Goal: Task Accomplishment & Management: Manage account settings

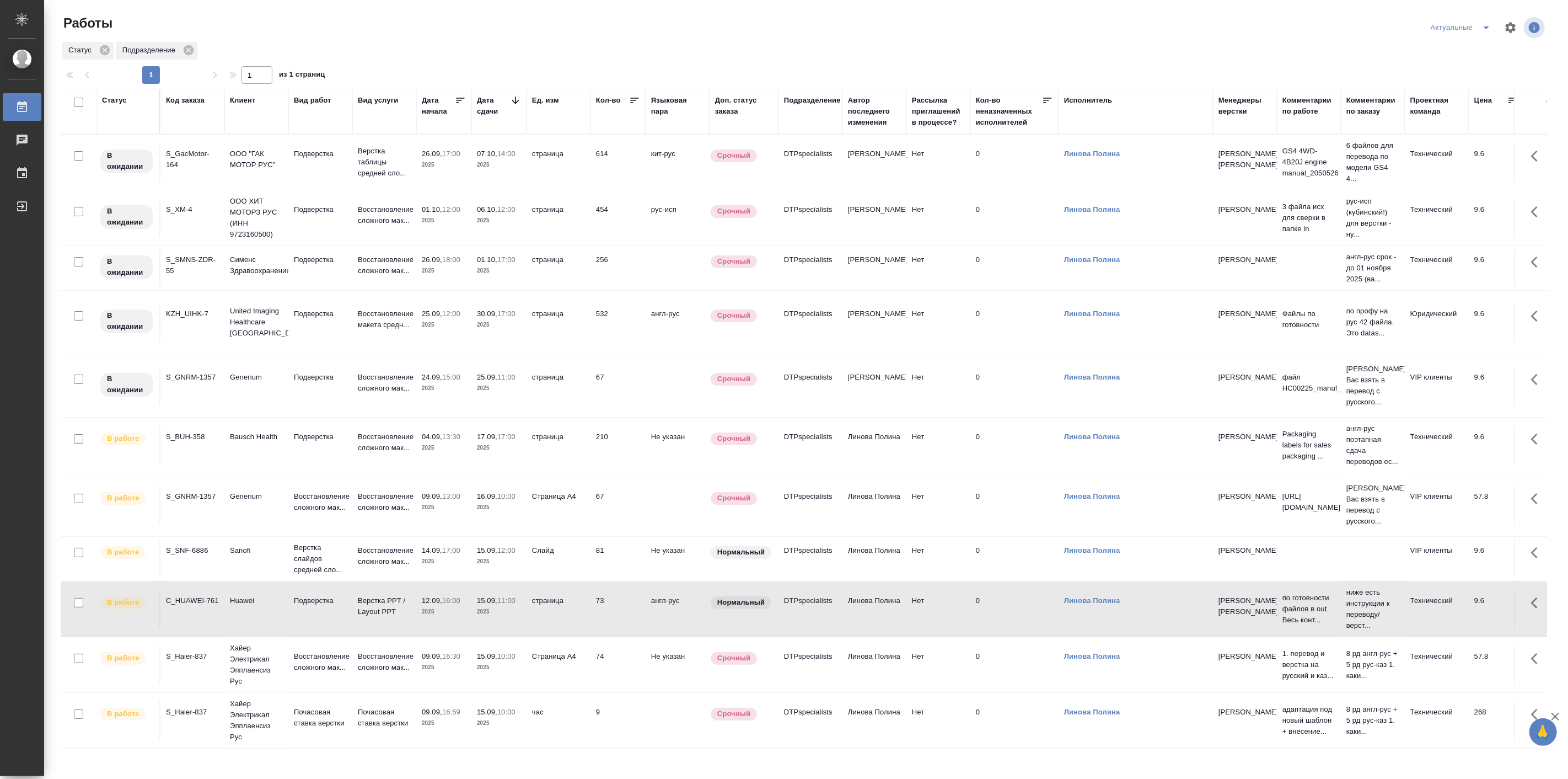
scroll to position [19, 0]
click at [376, 651] on p "Восстановление сложного мак..." at bounding box center [384, 661] width 53 height 22
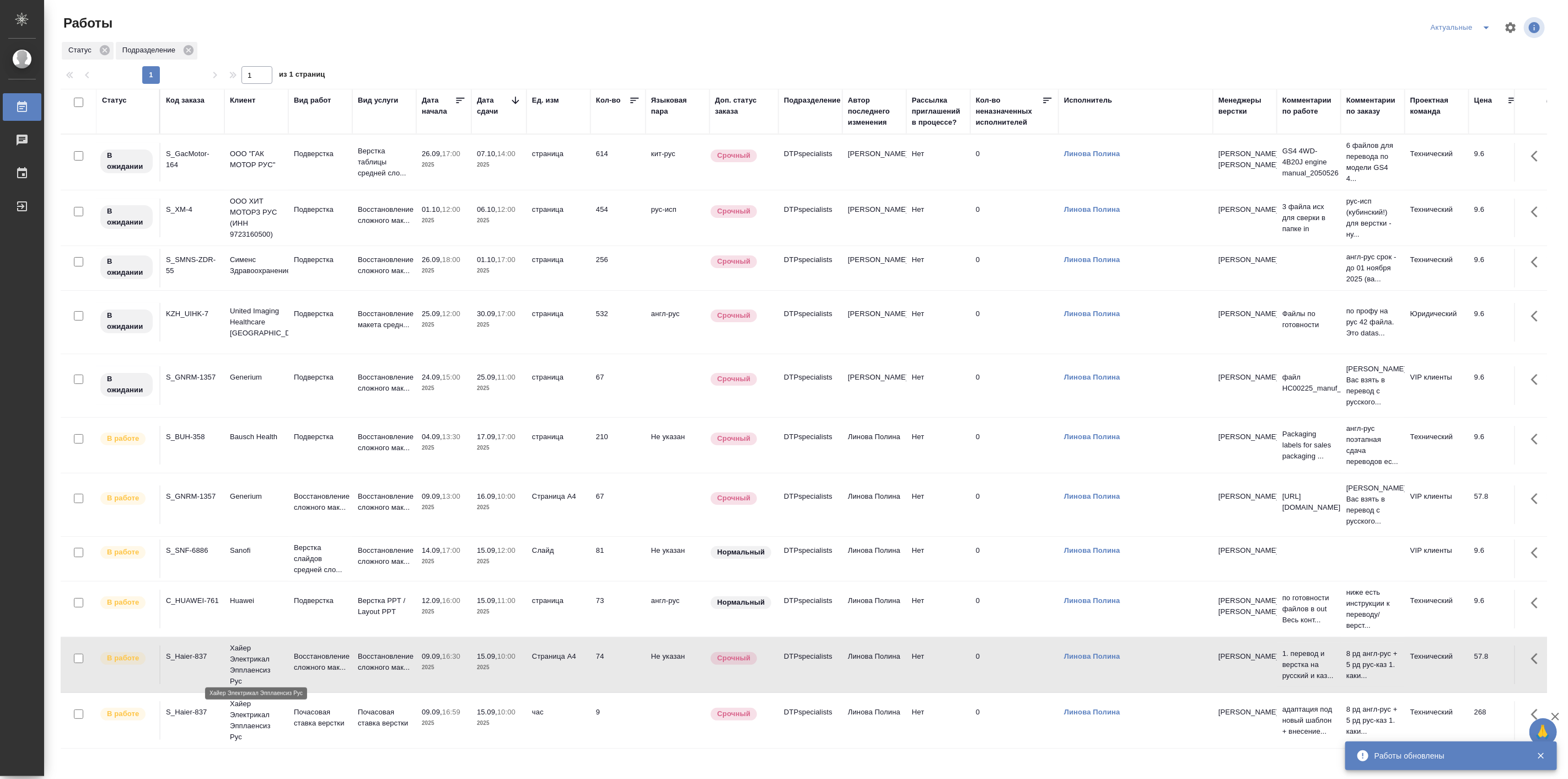
click at [277, 664] on p "Хайер Электрикал Эпплаенсиз Рус" at bounding box center [256, 665] width 53 height 44
click at [420, 541] on td "14.09, 17:00 2025" at bounding box center [444, 559] width 55 height 39
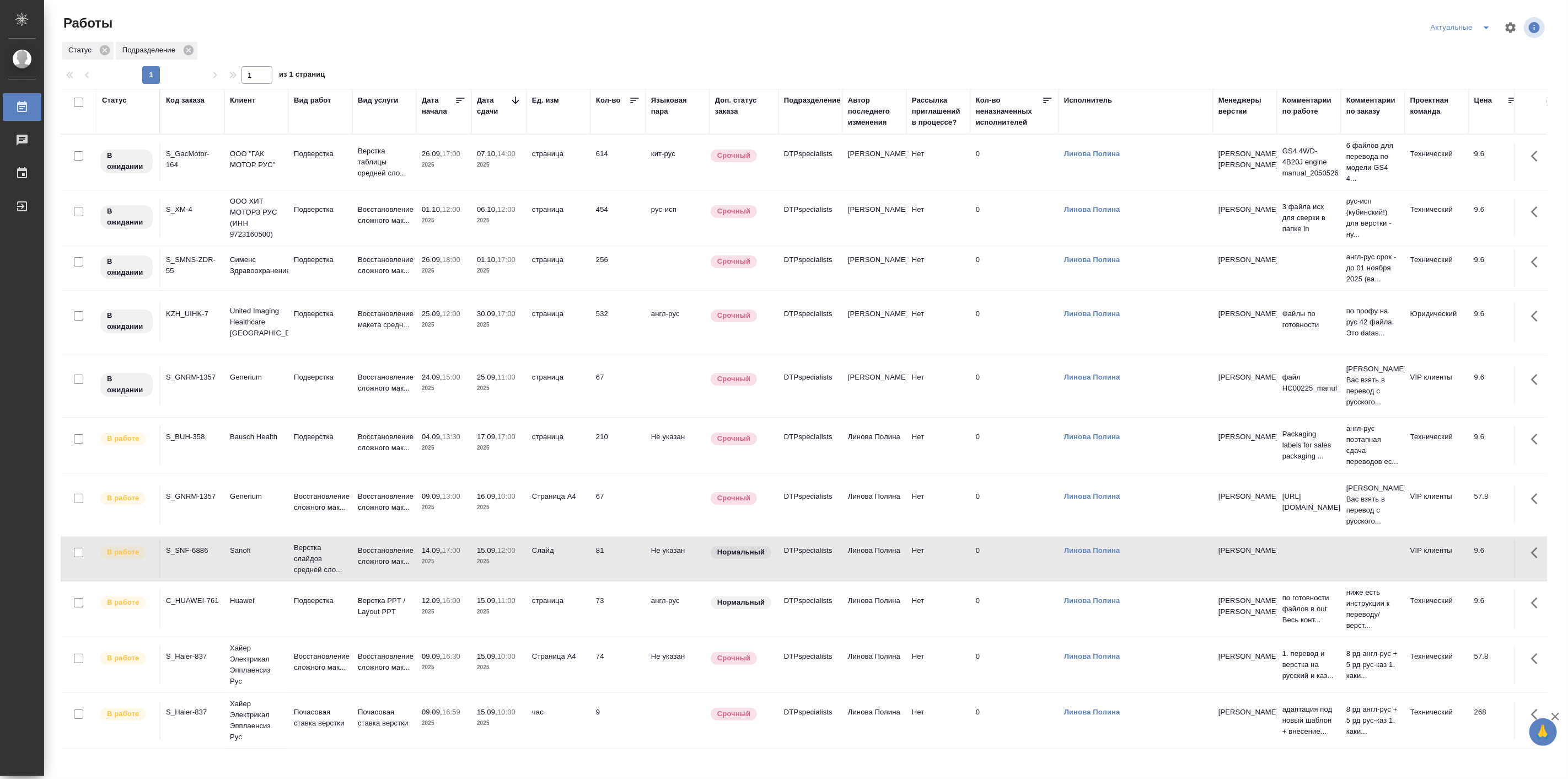
click at [420, 541] on td "14.09, 17:00 2025" at bounding box center [444, 559] width 55 height 39
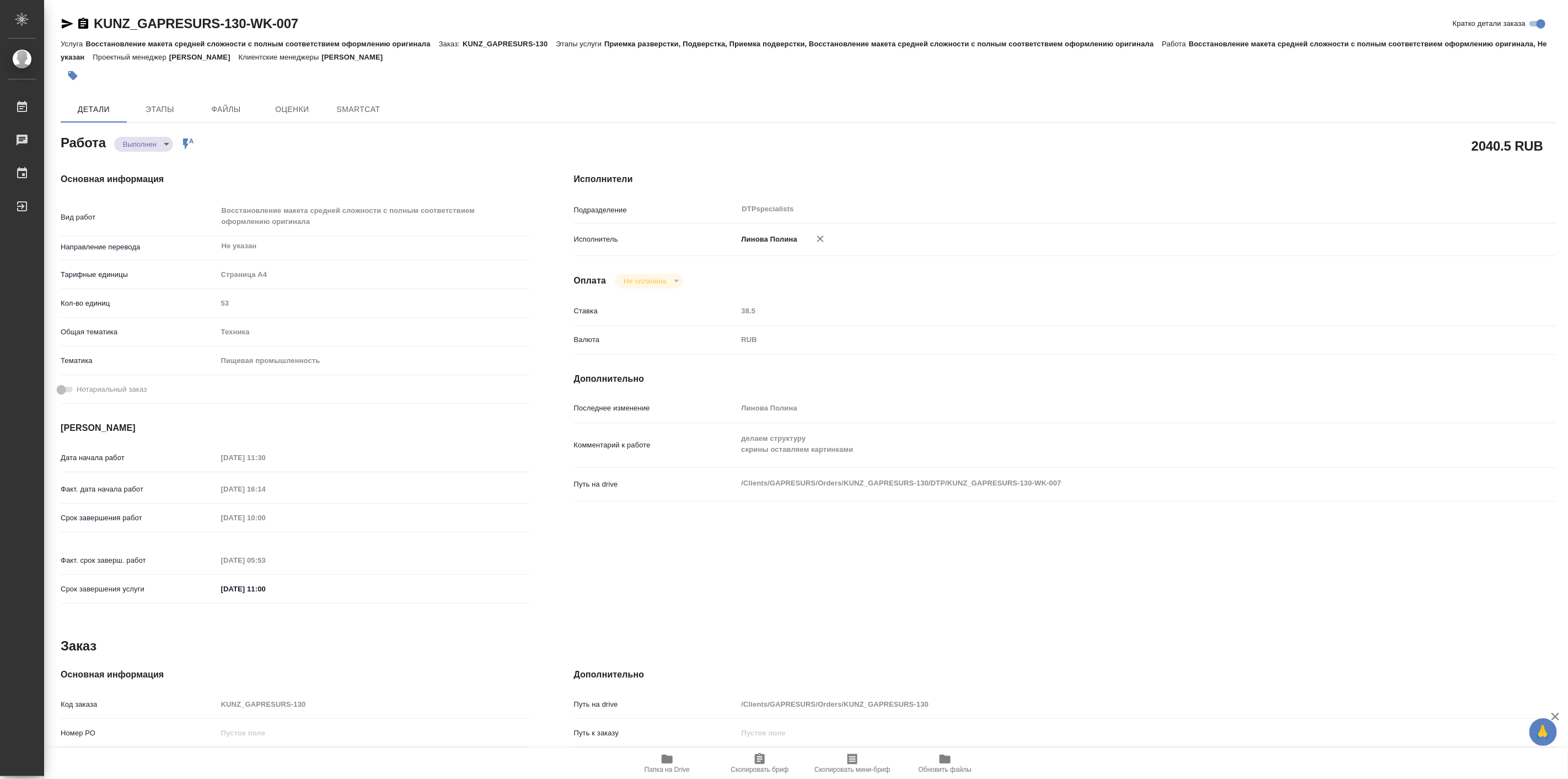
type textarea "x"
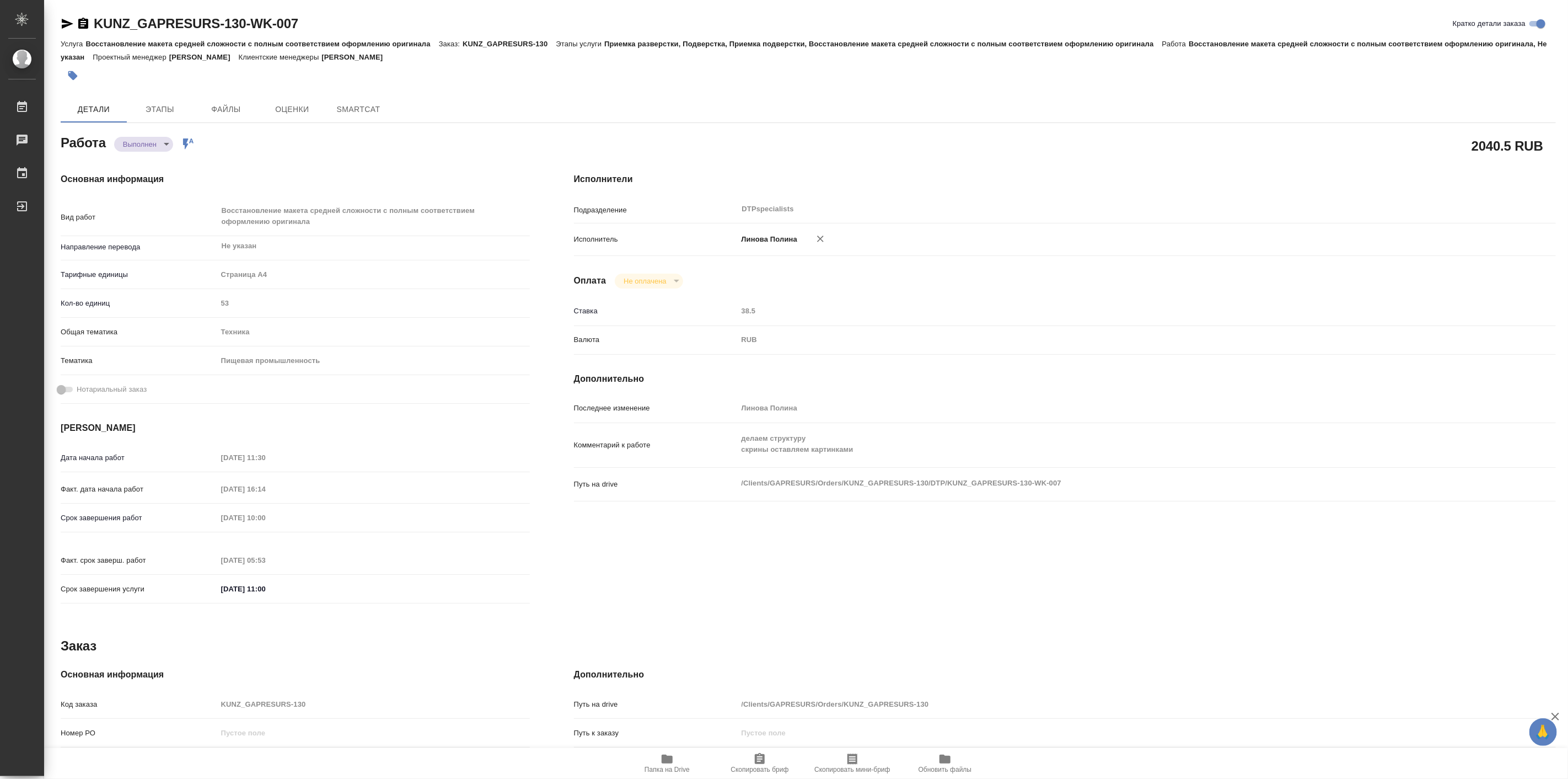
type textarea "x"
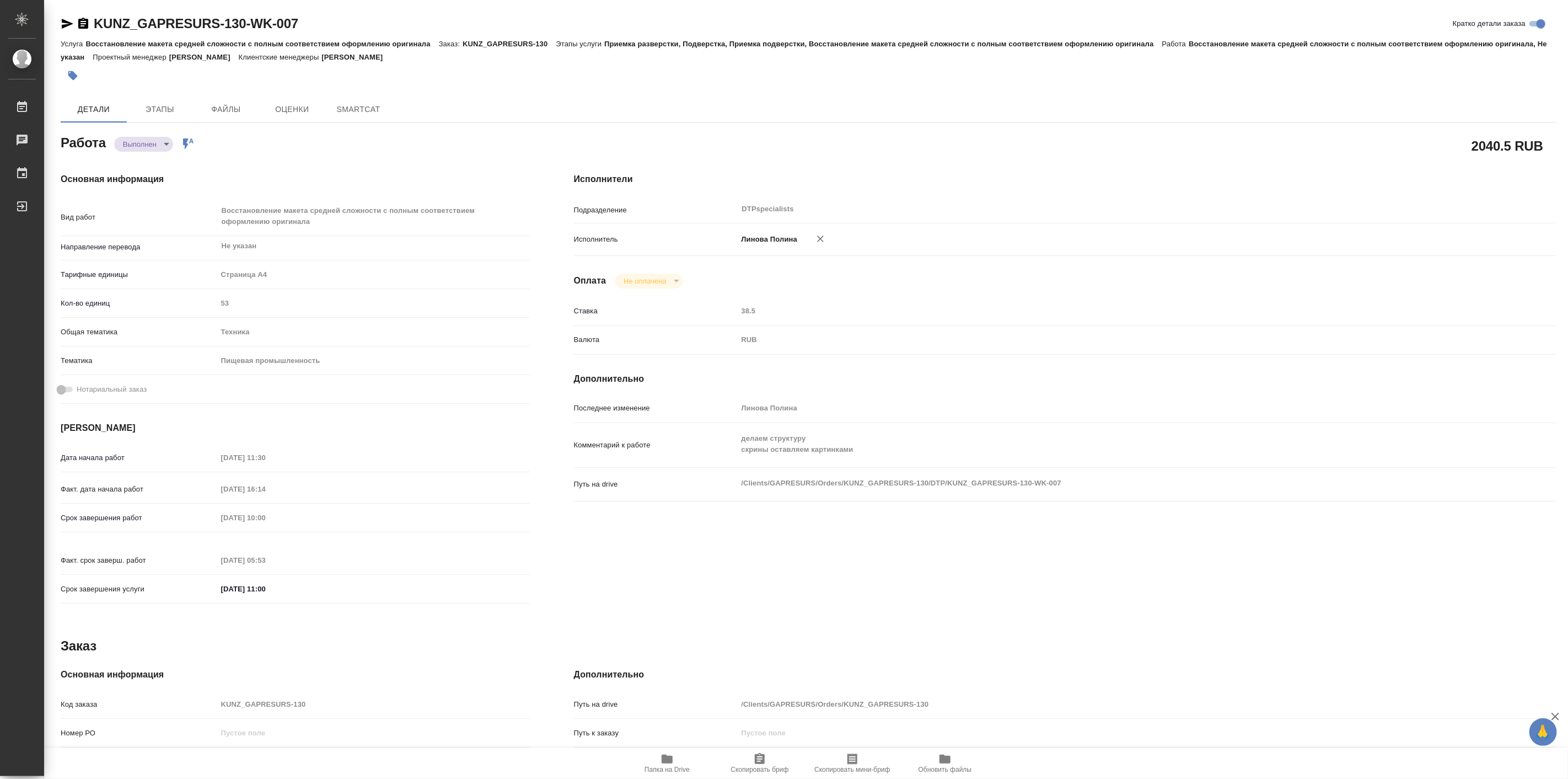
type textarea "x"
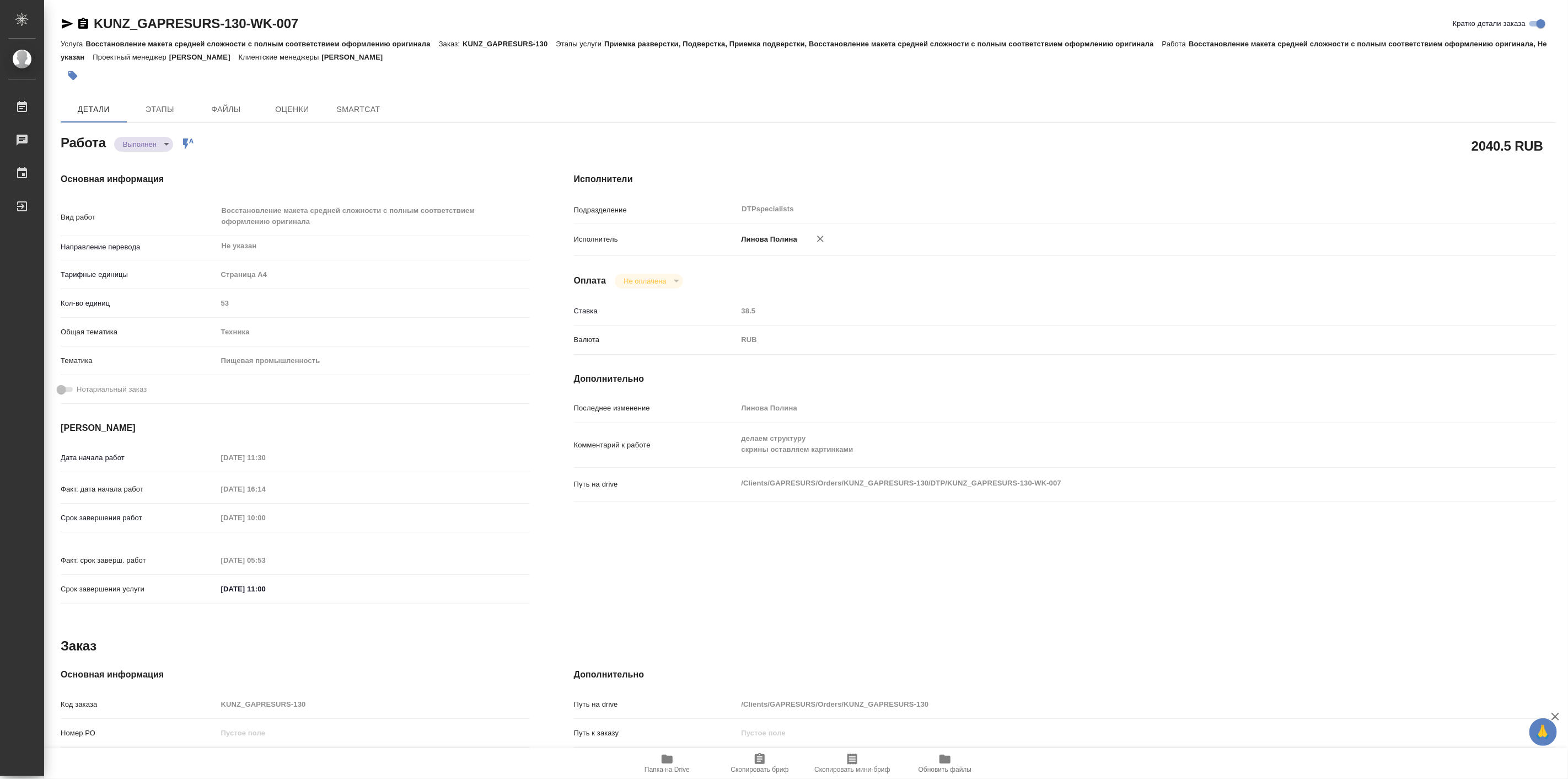
type textarea "x"
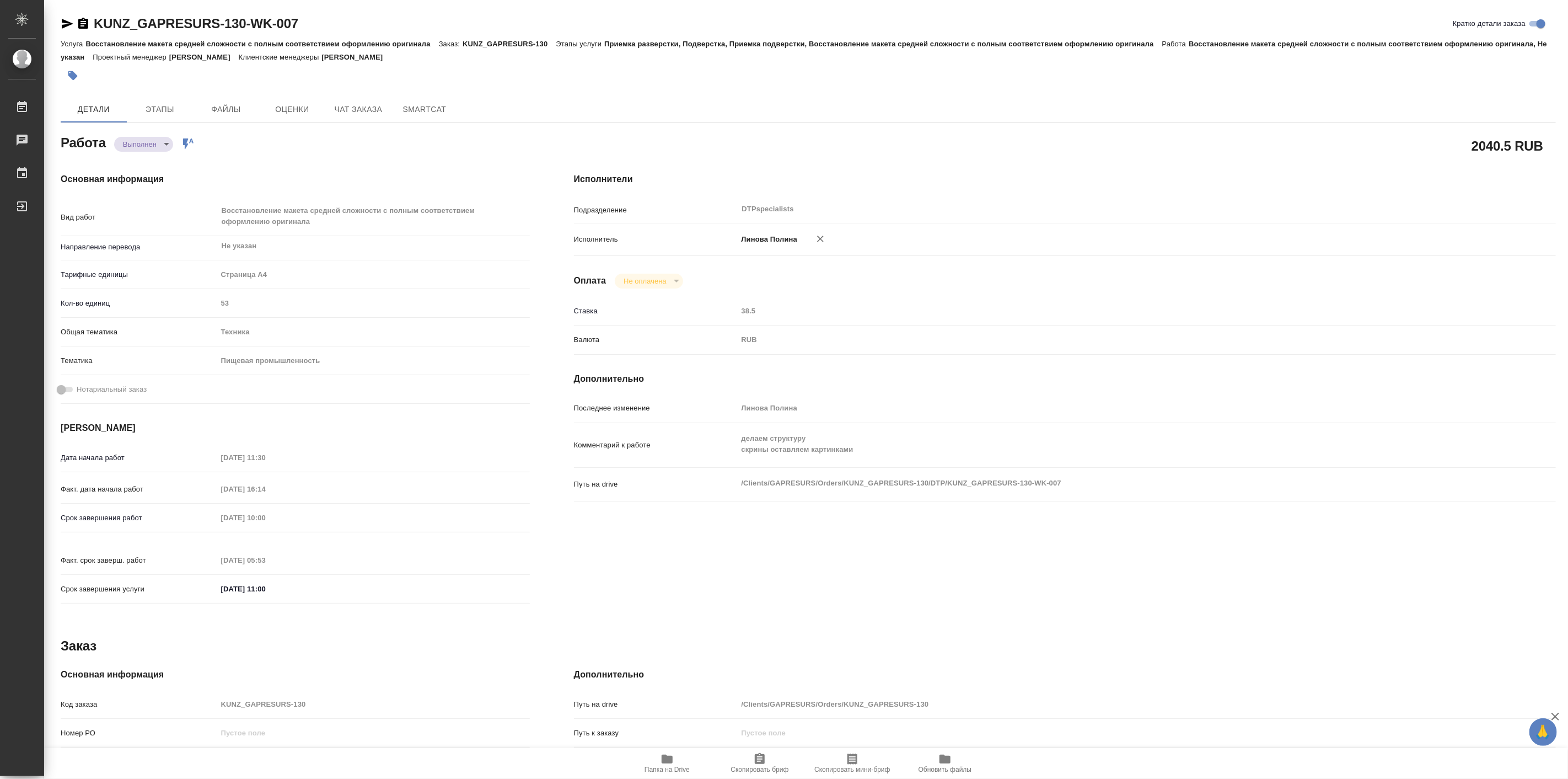
type textarea "x"
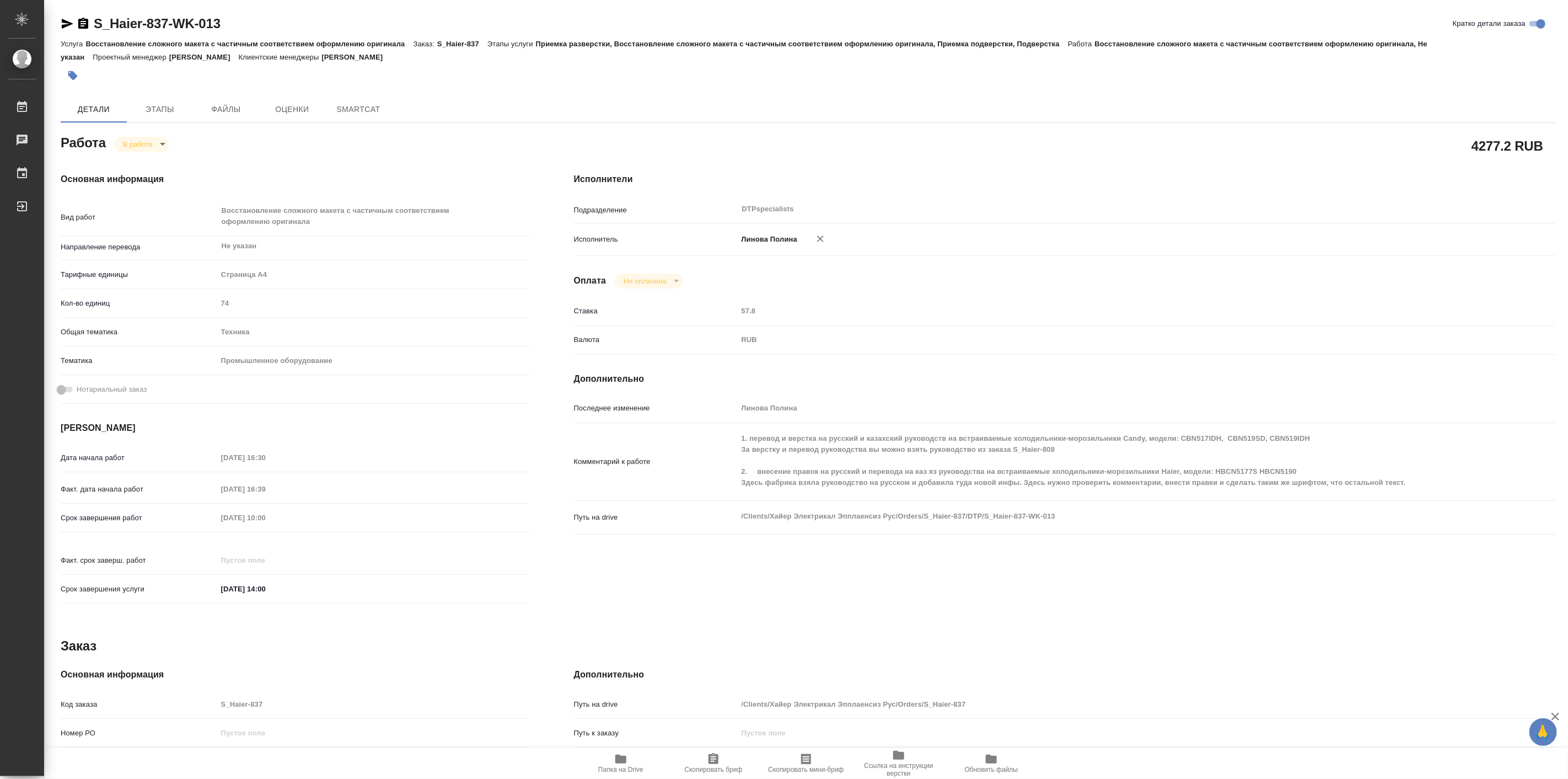
type textarea "x"
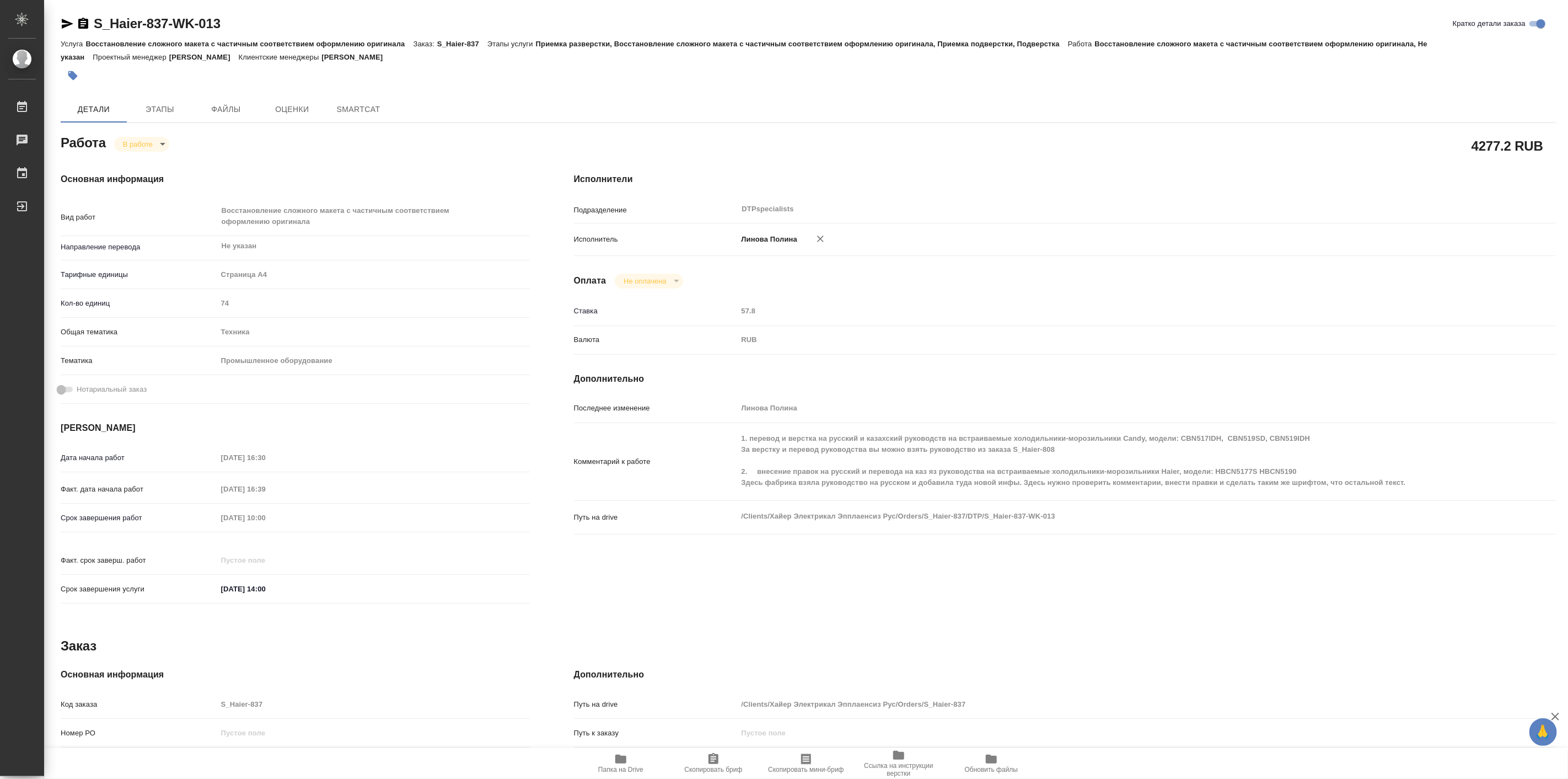
type textarea "x"
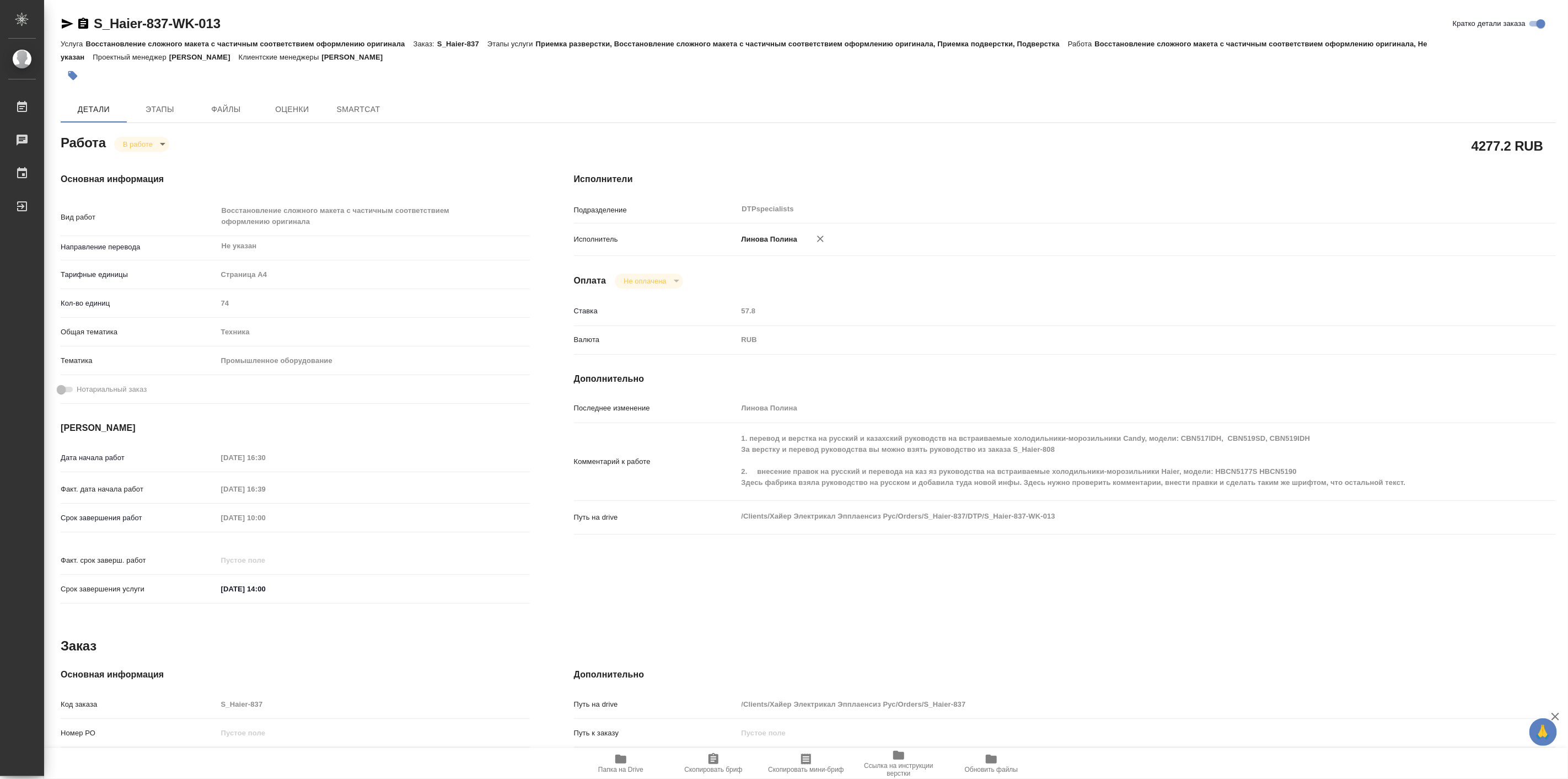
type textarea "x"
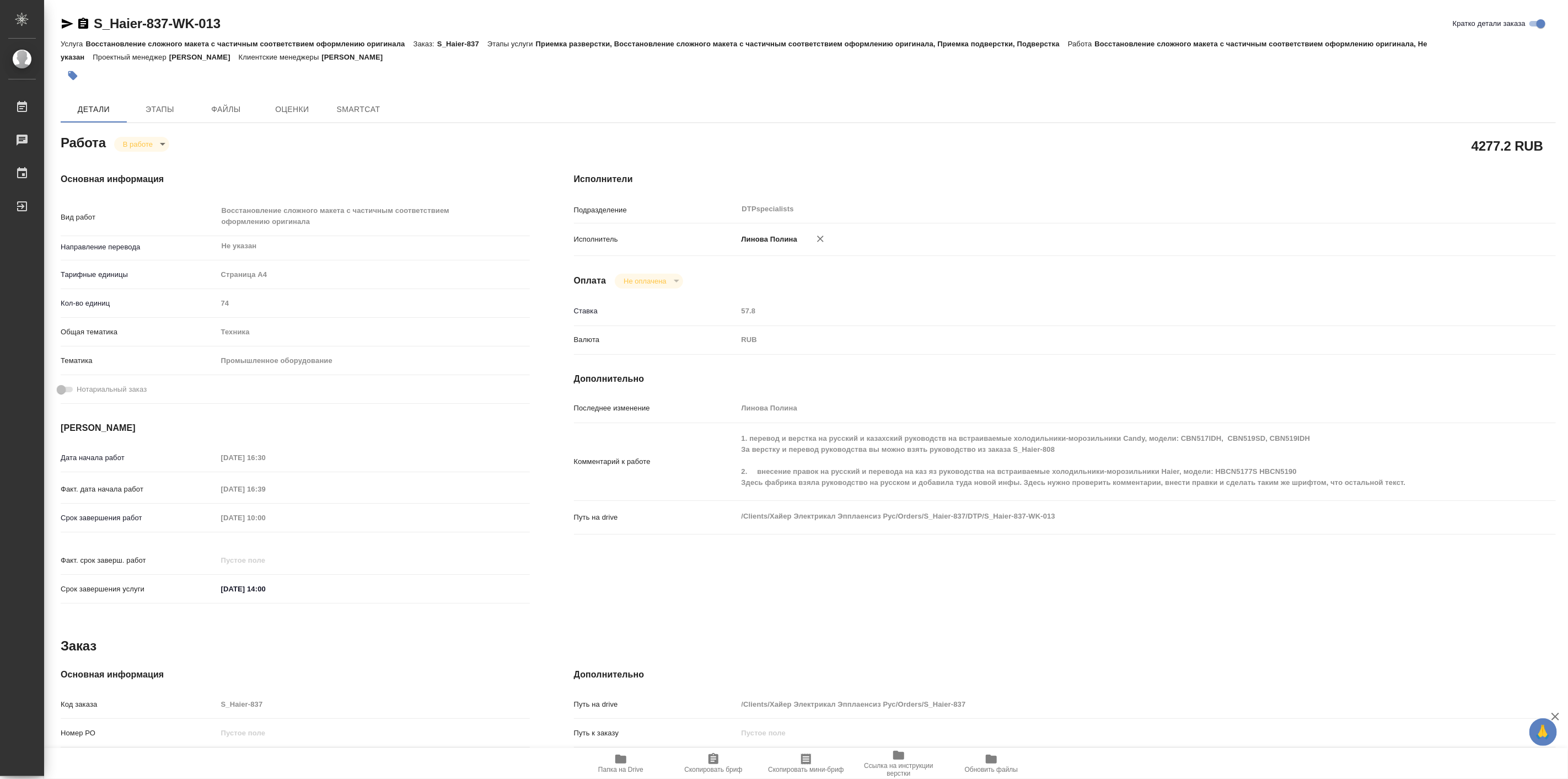
type textarea "x"
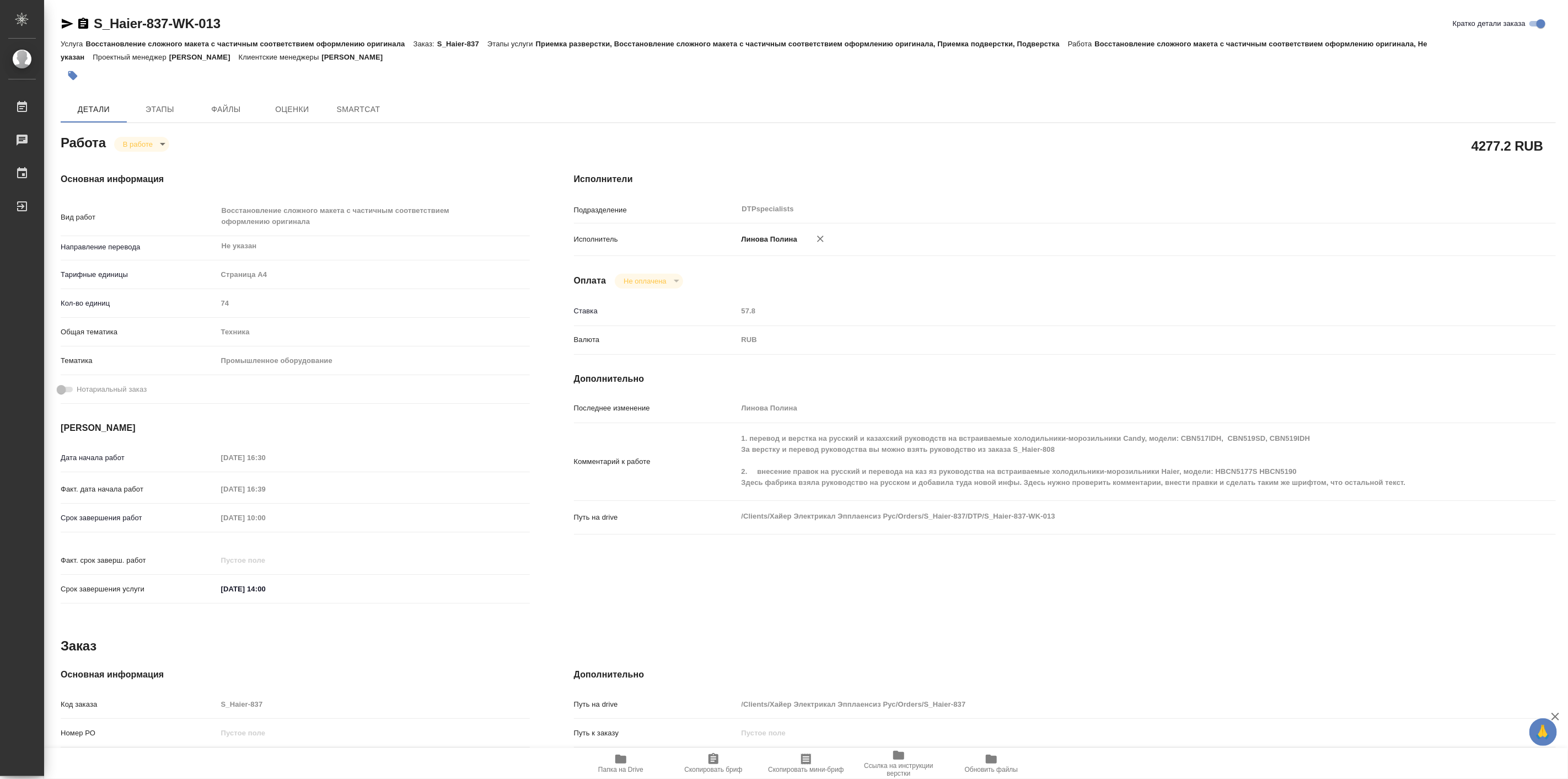
type textarea "x"
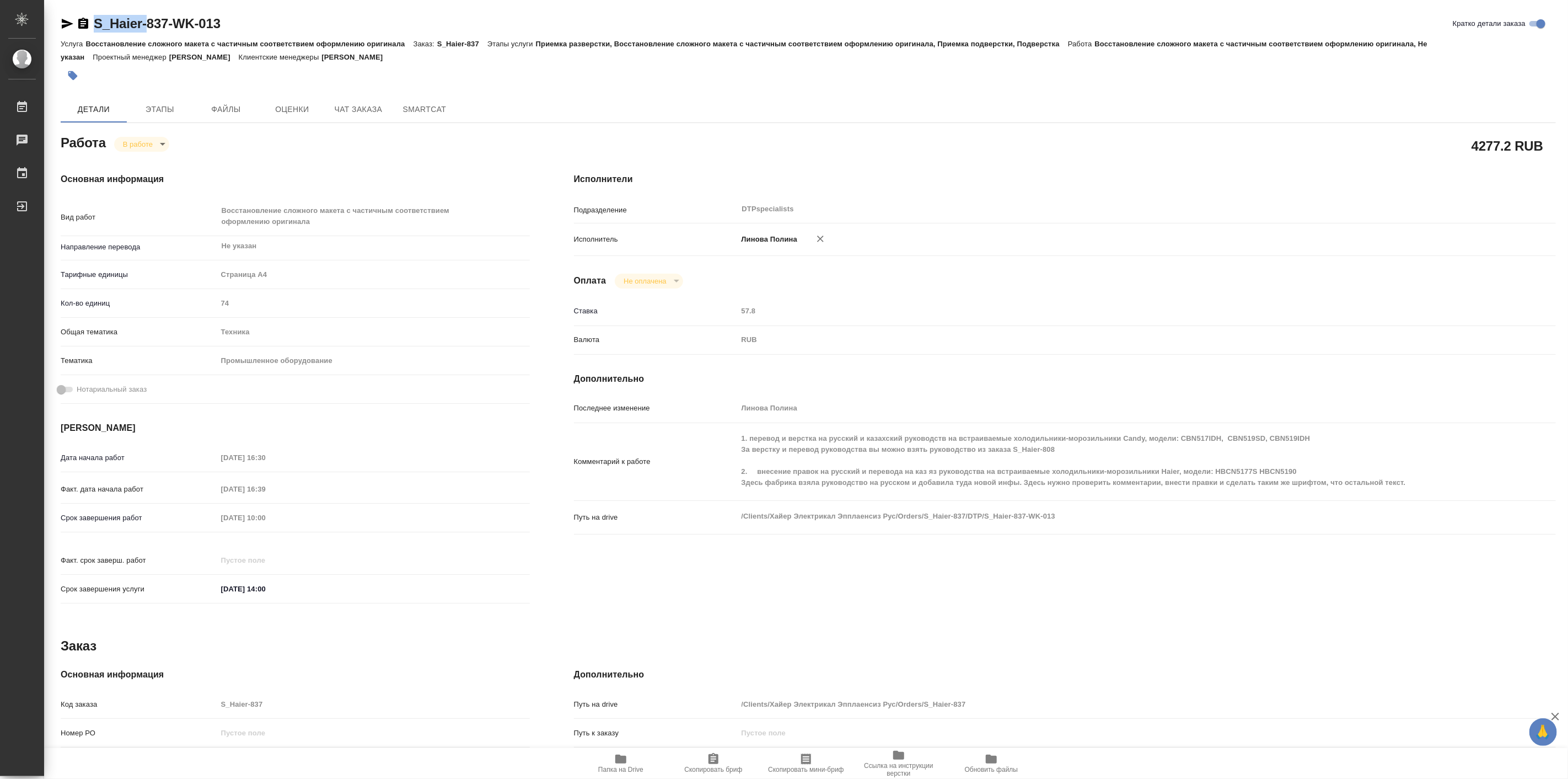
type textarea "x"
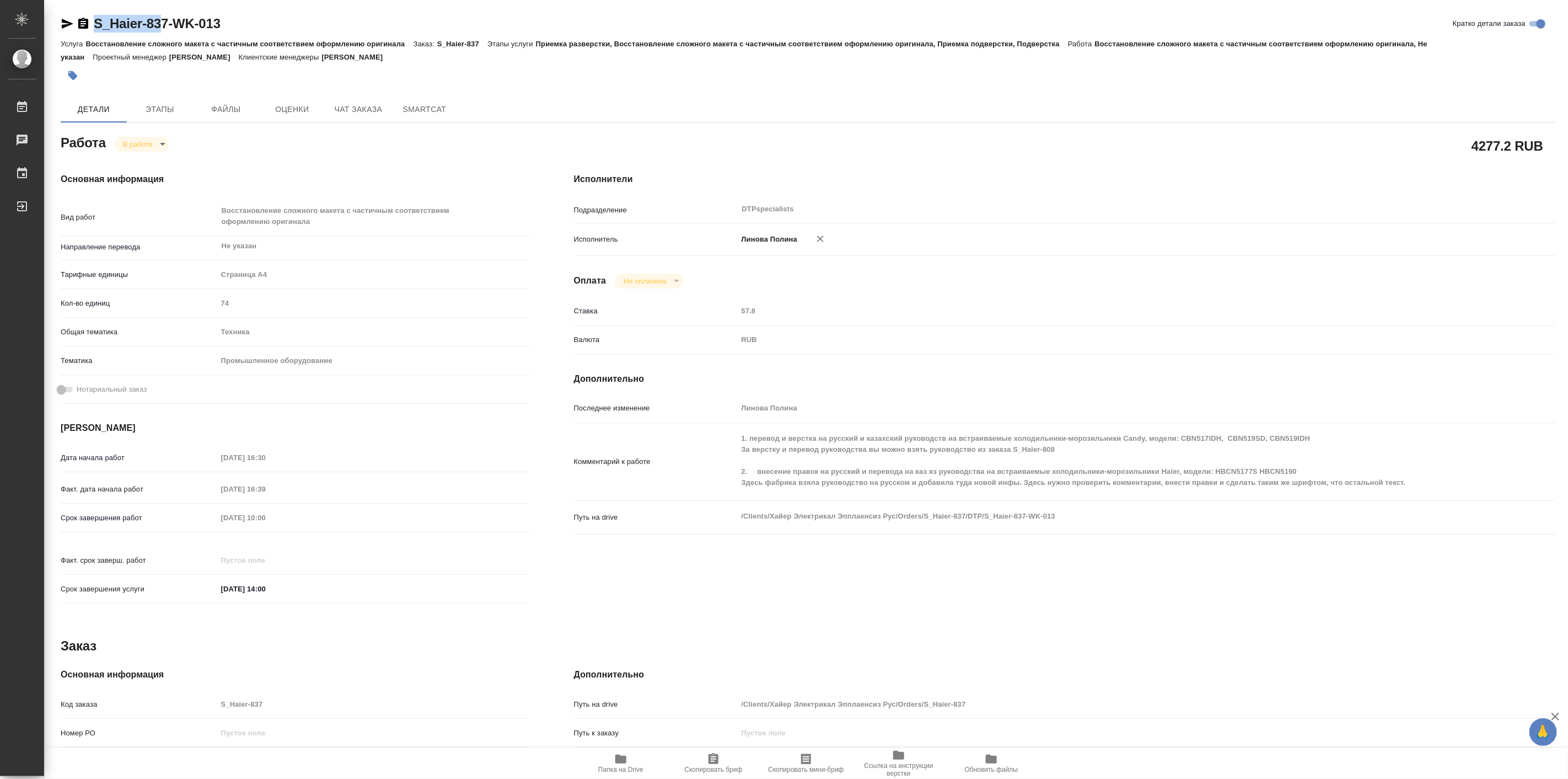
type textarea "x"
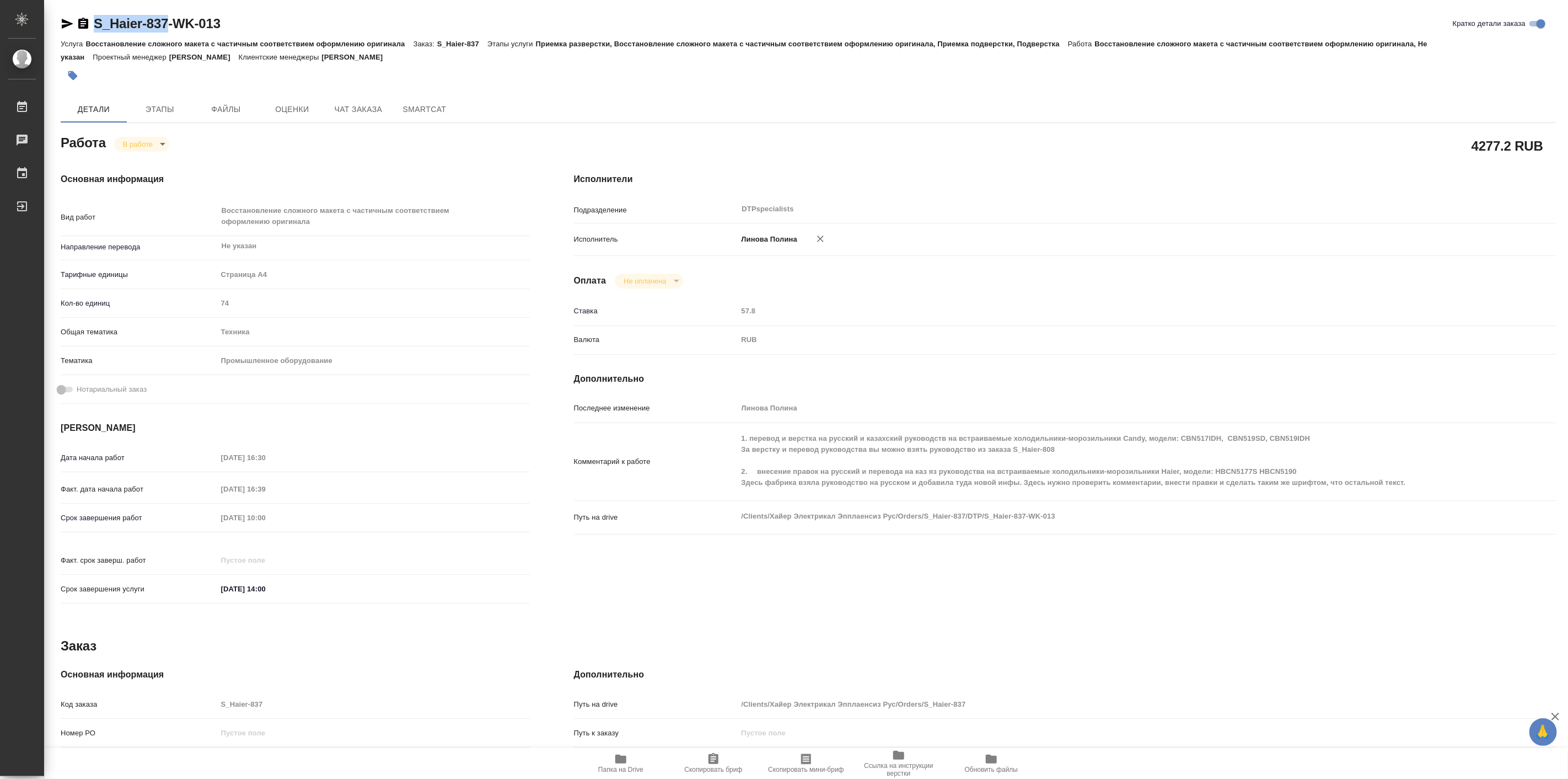
type textarea "x"
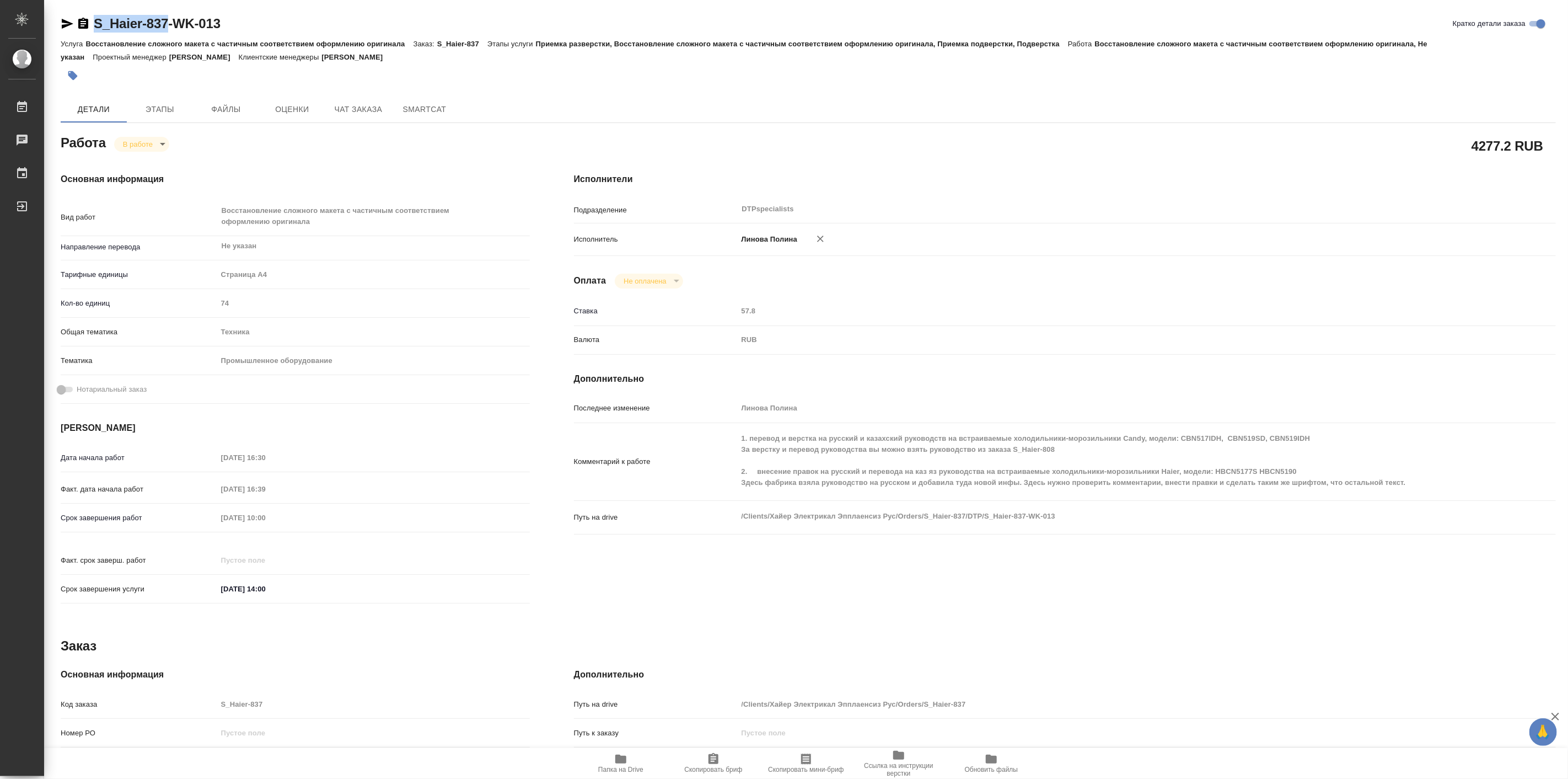
drag, startPoint x: 85, startPoint y: 4, endPoint x: 171, endPoint y: 30, distance: 89.8
click at [171, 30] on div "S_Haier-837-WK-013 Кратко детали заказа Услуга Восстановление сложного макета с…" at bounding box center [808, 495] width 1508 height 990
copy link "S_Haier-837"
drag, startPoint x: 781, startPoint y: 25, endPoint x: 769, endPoint y: 26, distance: 12.0
click at [781, 25] on div "S_Haier-837-WK-013 Кратко детали заказа" at bounding box center [808, 24] width 1496 height 17
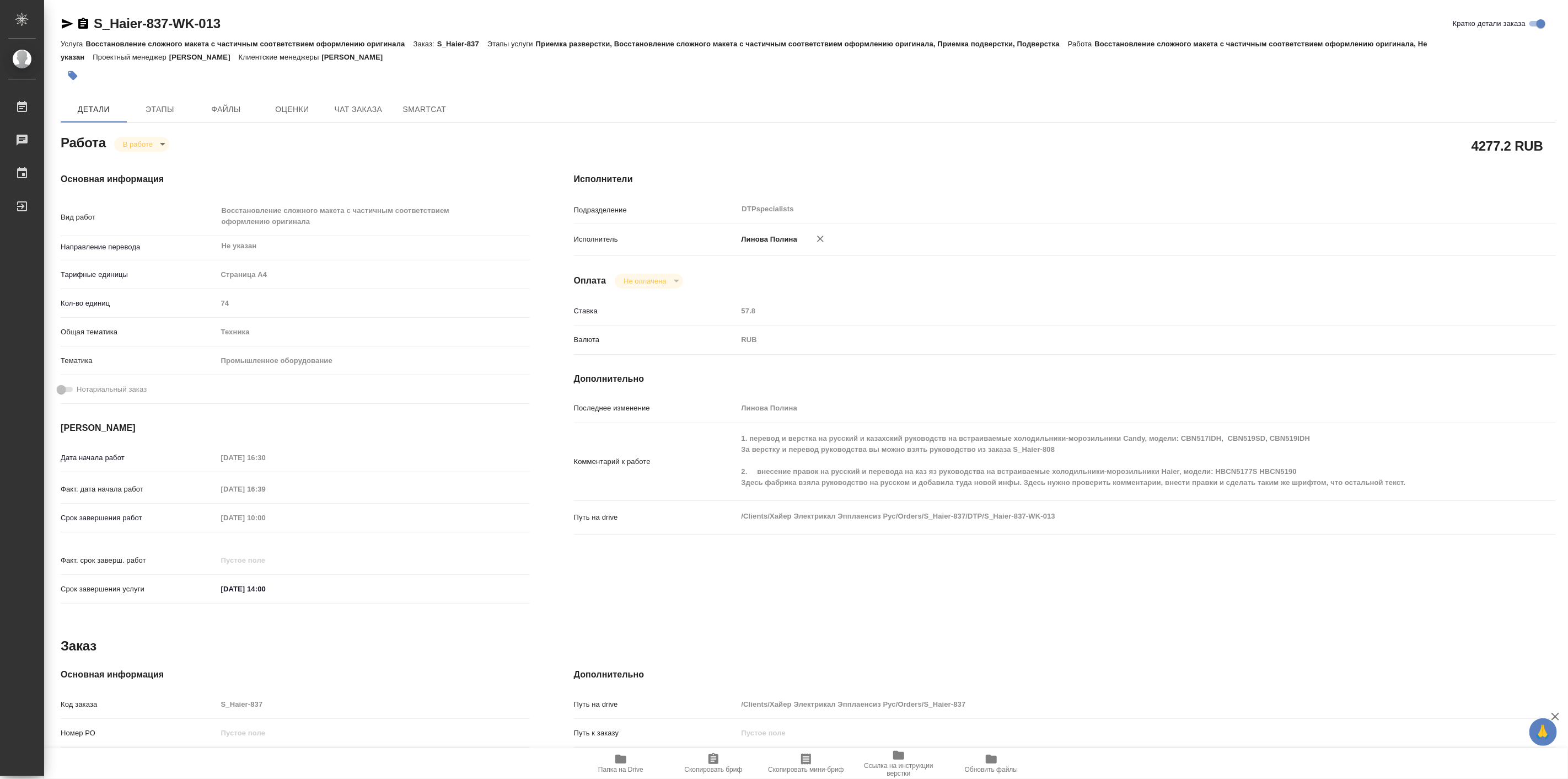
click at [619, 758] on icon "button" at bounding box center [621, 759] width 11 height 9
type textarea "x"
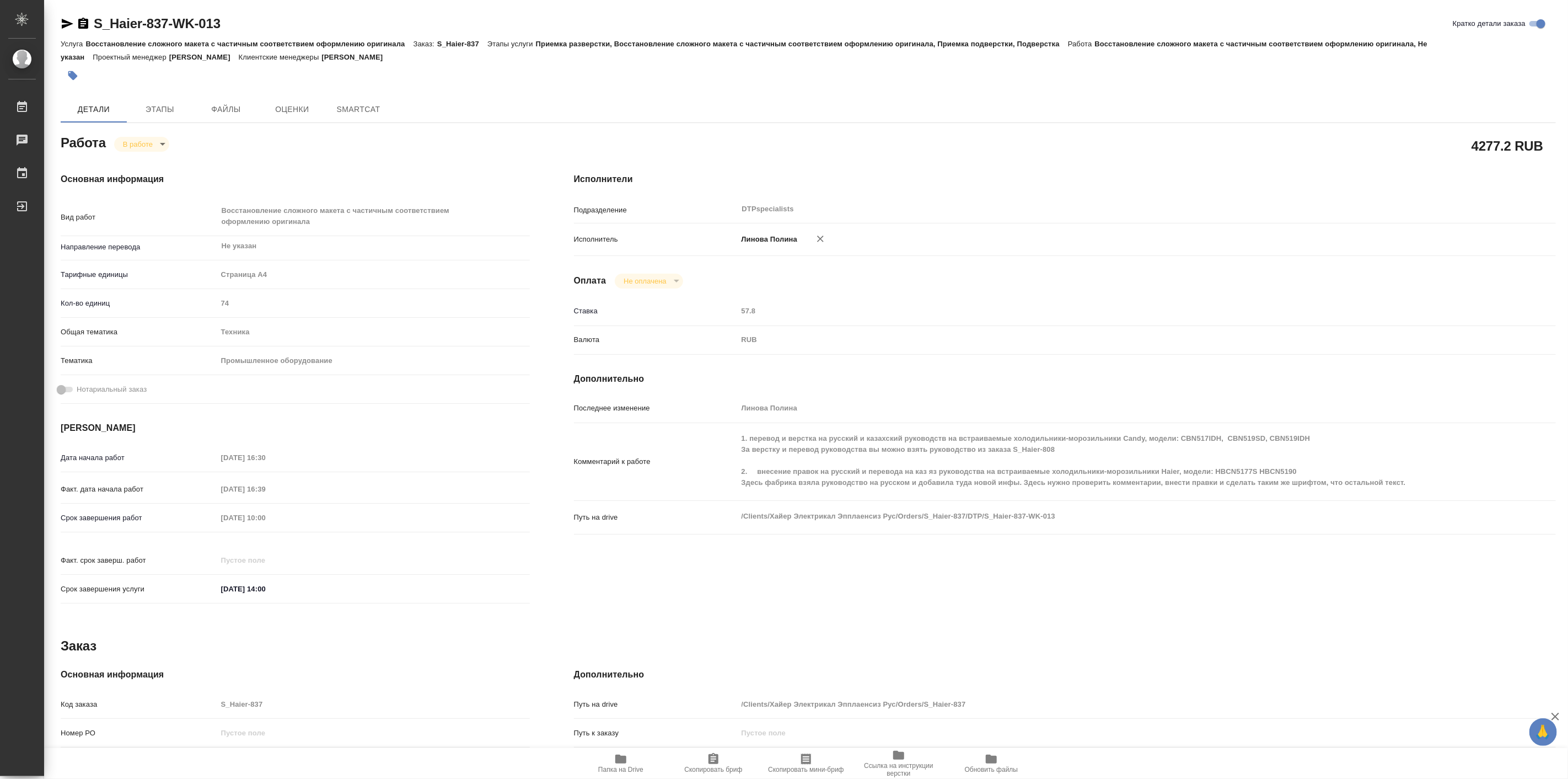
type textarea "x"
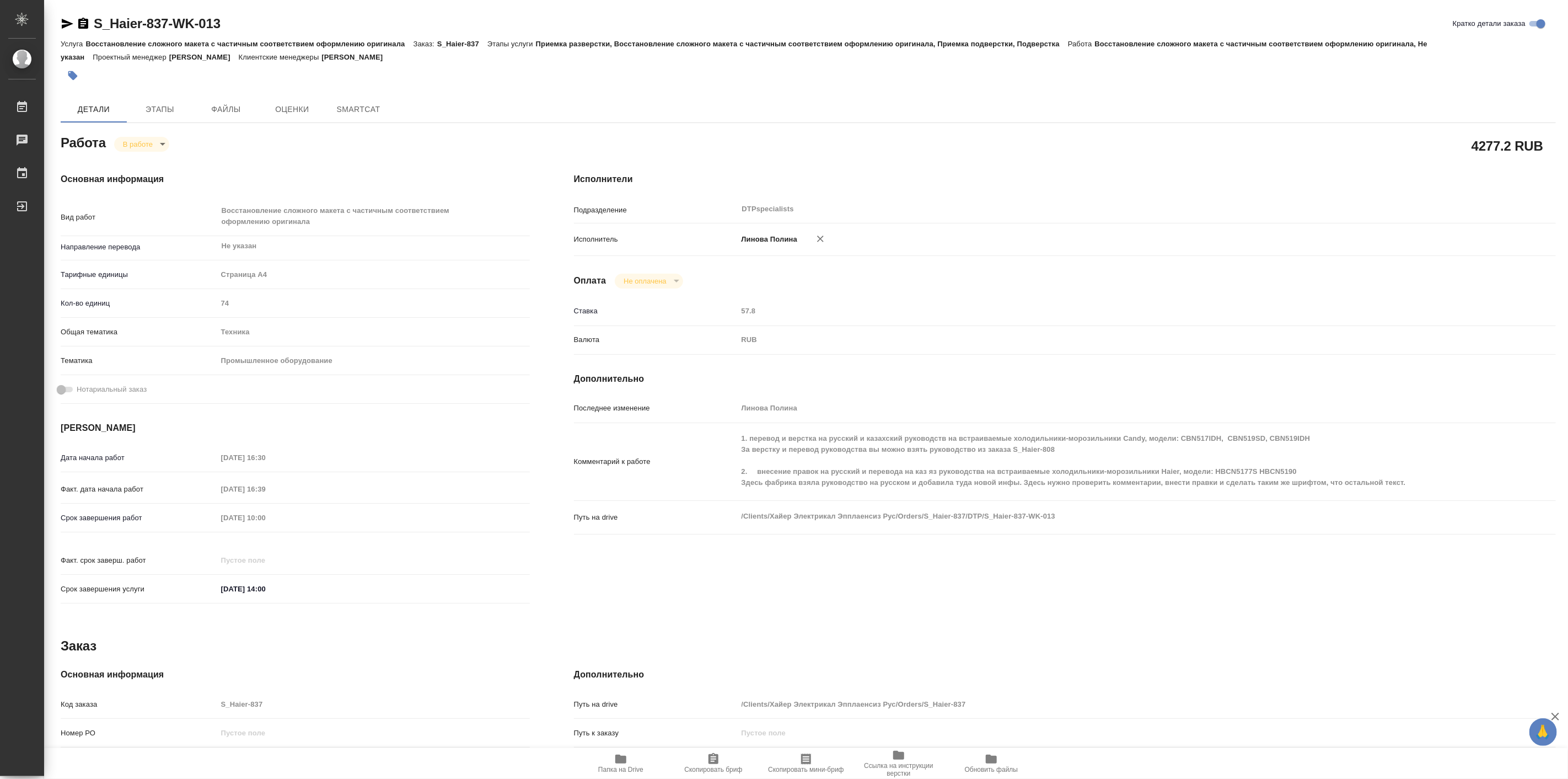
type textarea "x"
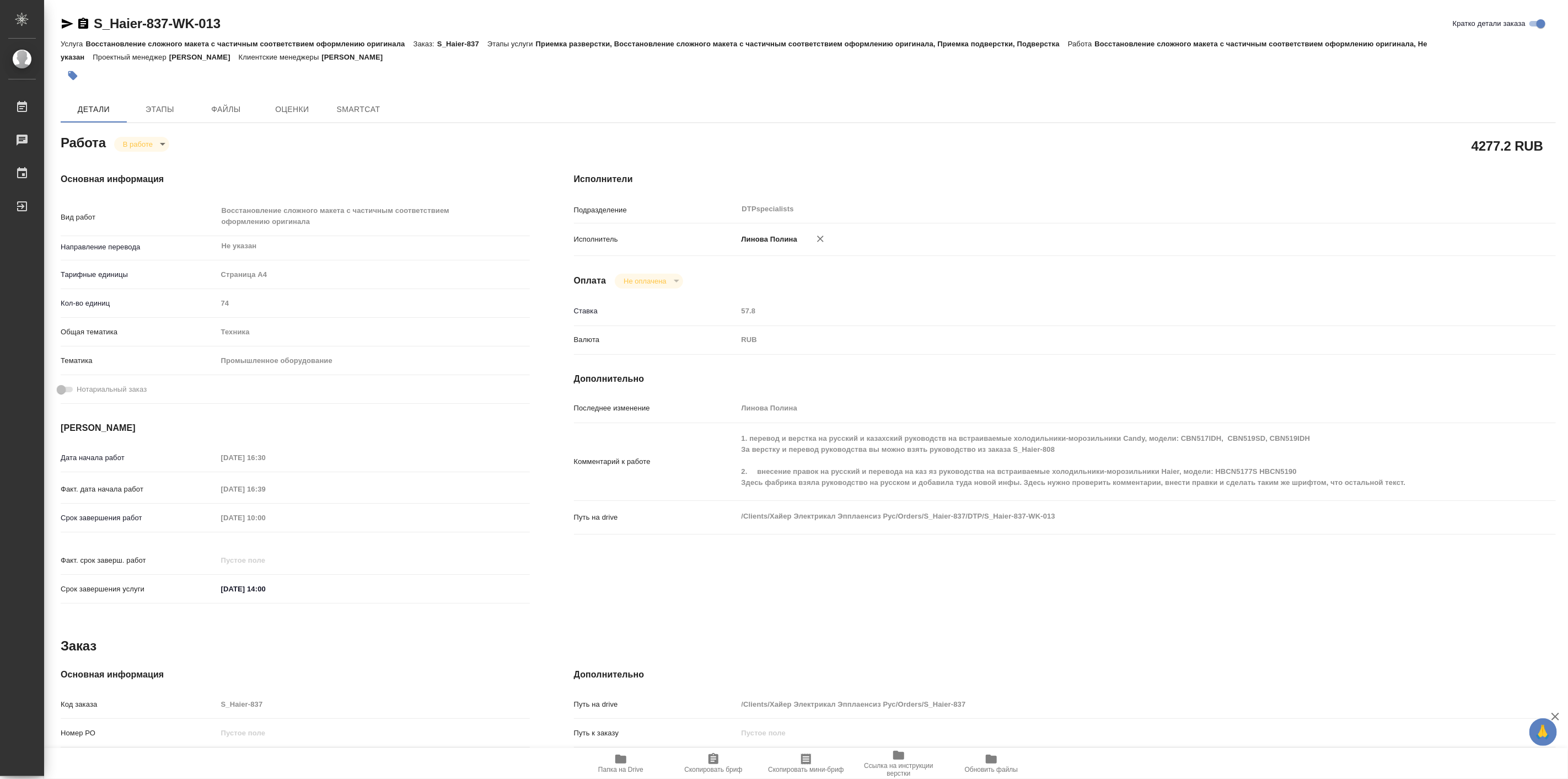
type textarea "x"
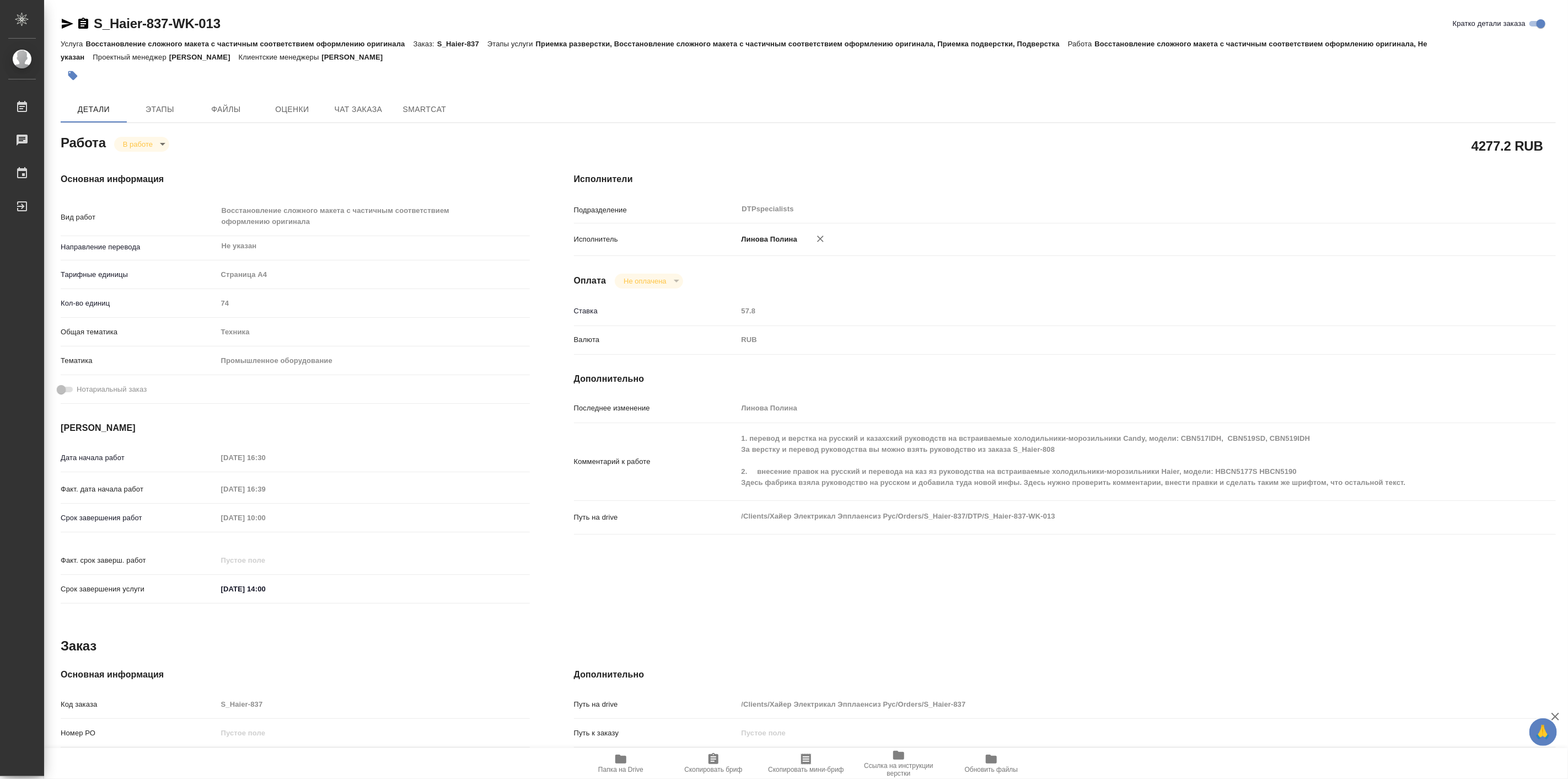
type textarea "x"
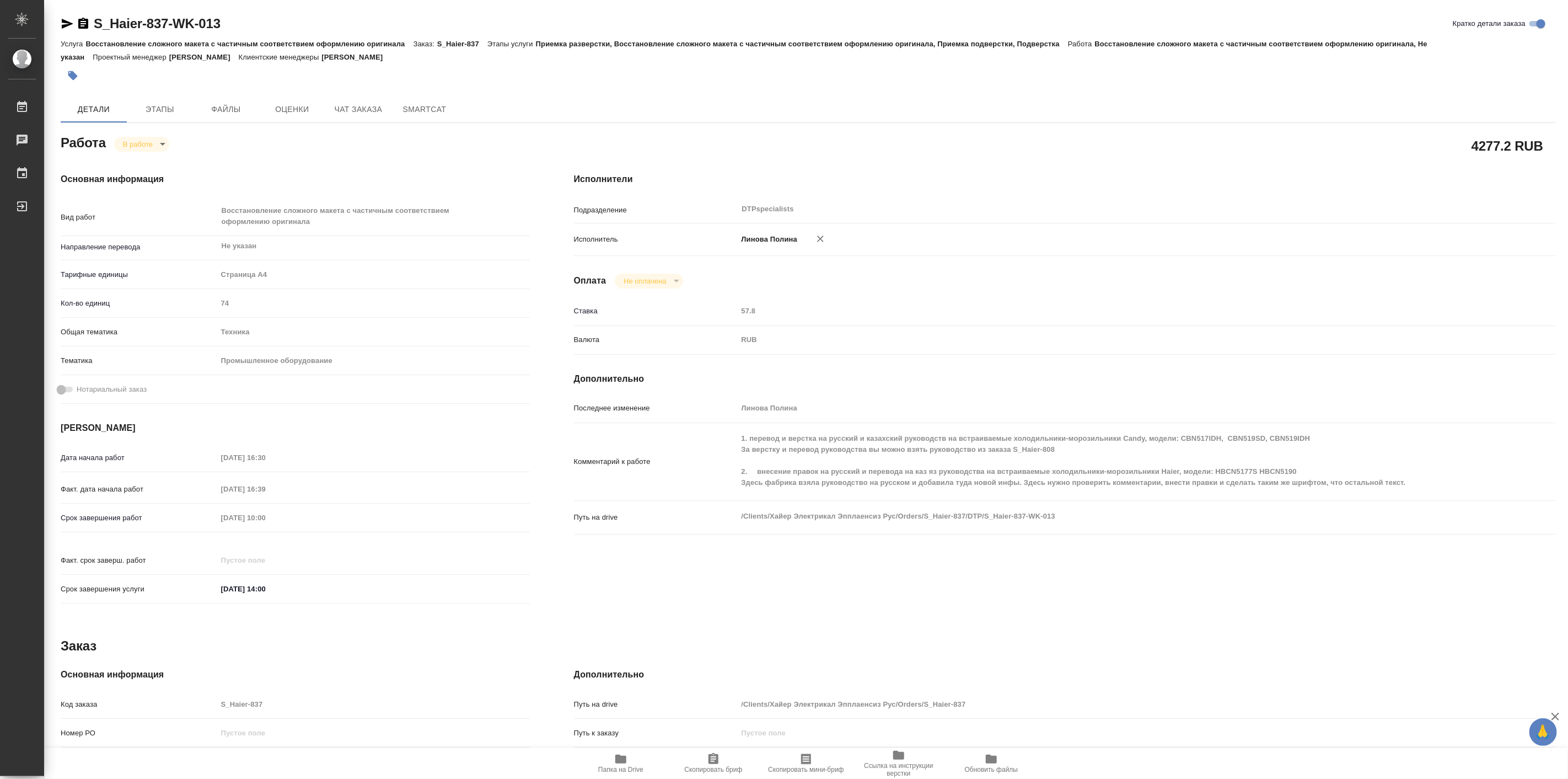
type textarea "x"
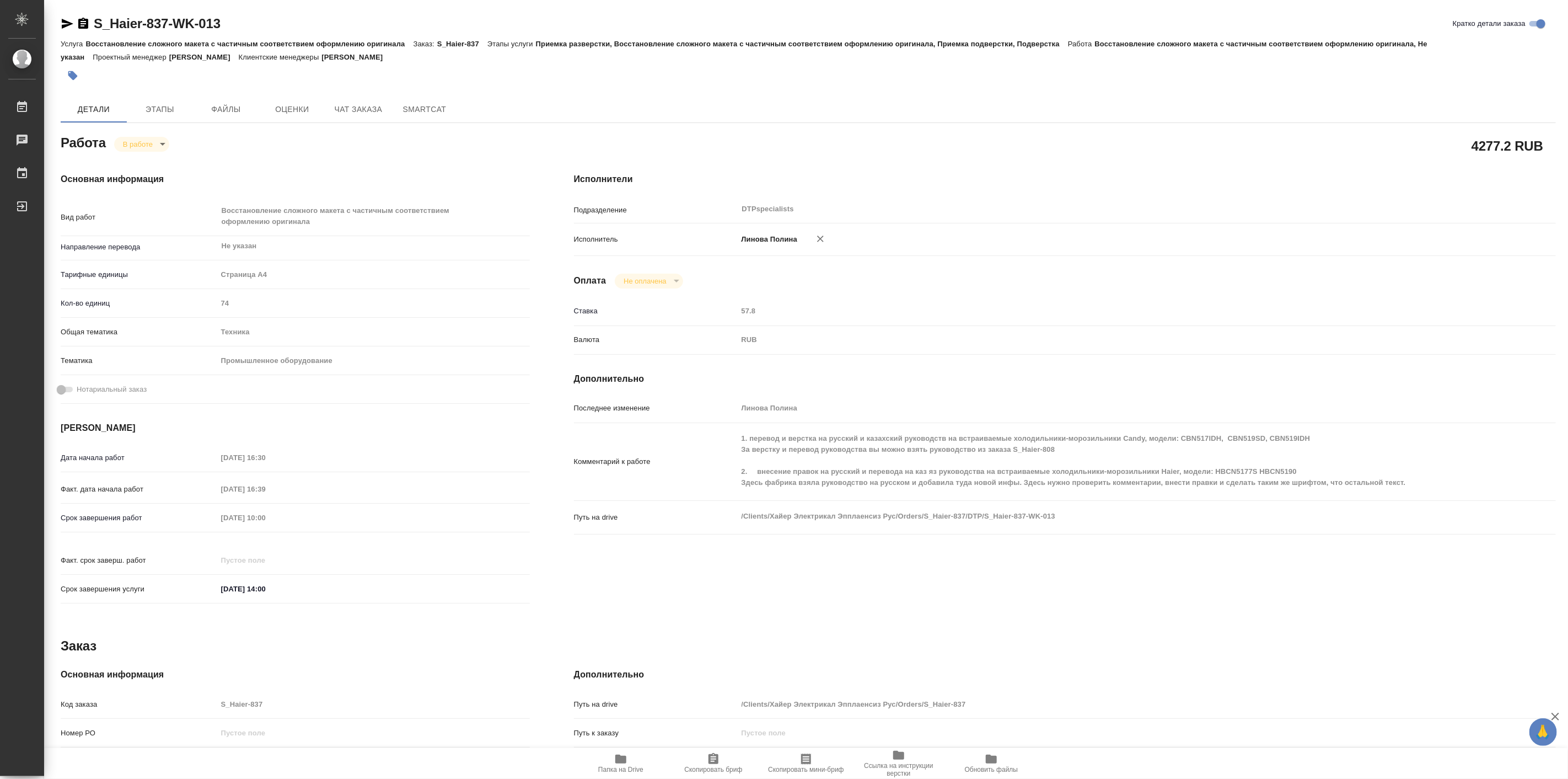
type textarea "x"
click at [620, 762] on icon "button" at bounding box center [621, 759] width 11 height 9
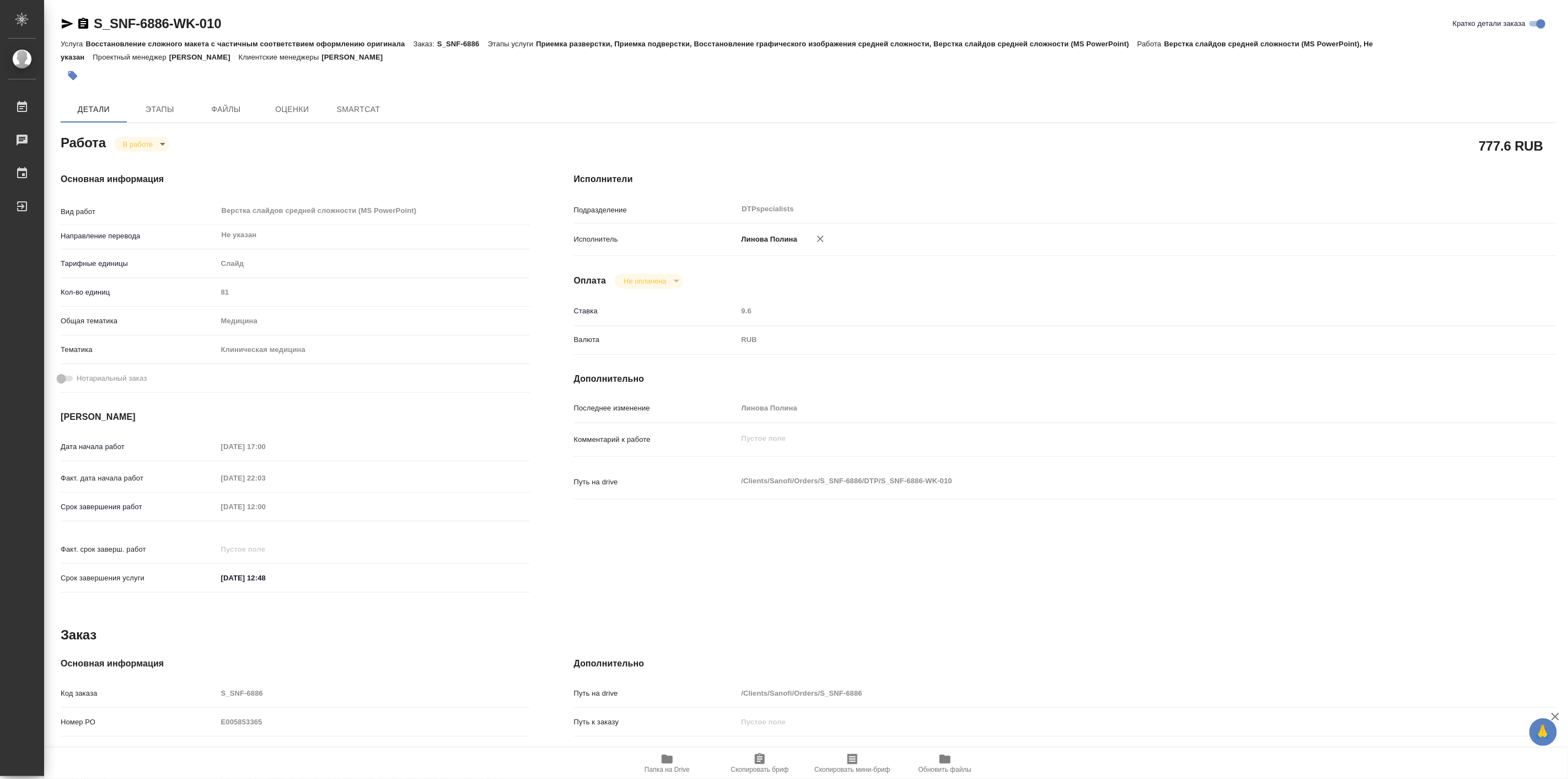
type textarea "x"
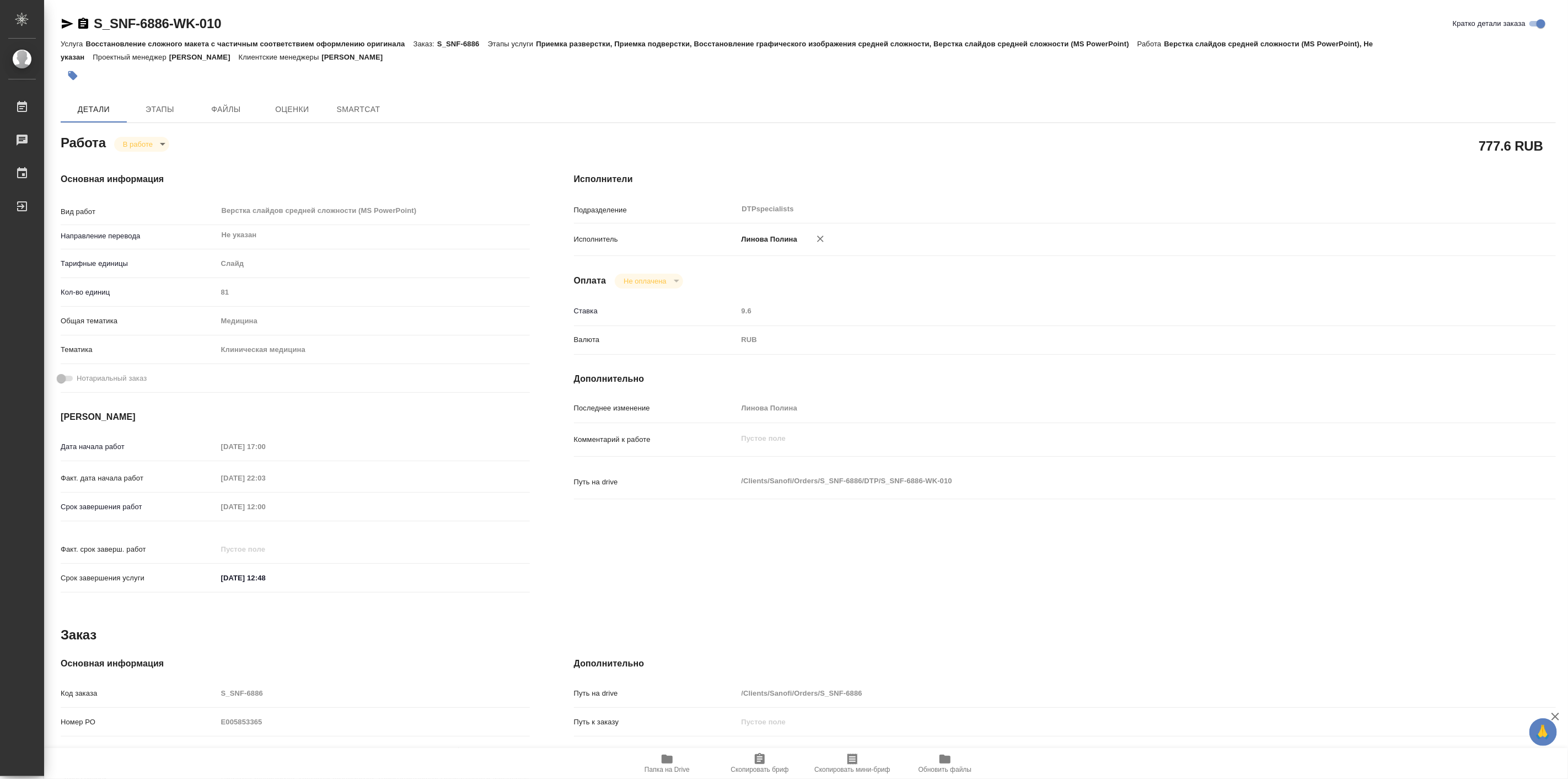
type textarea "x"
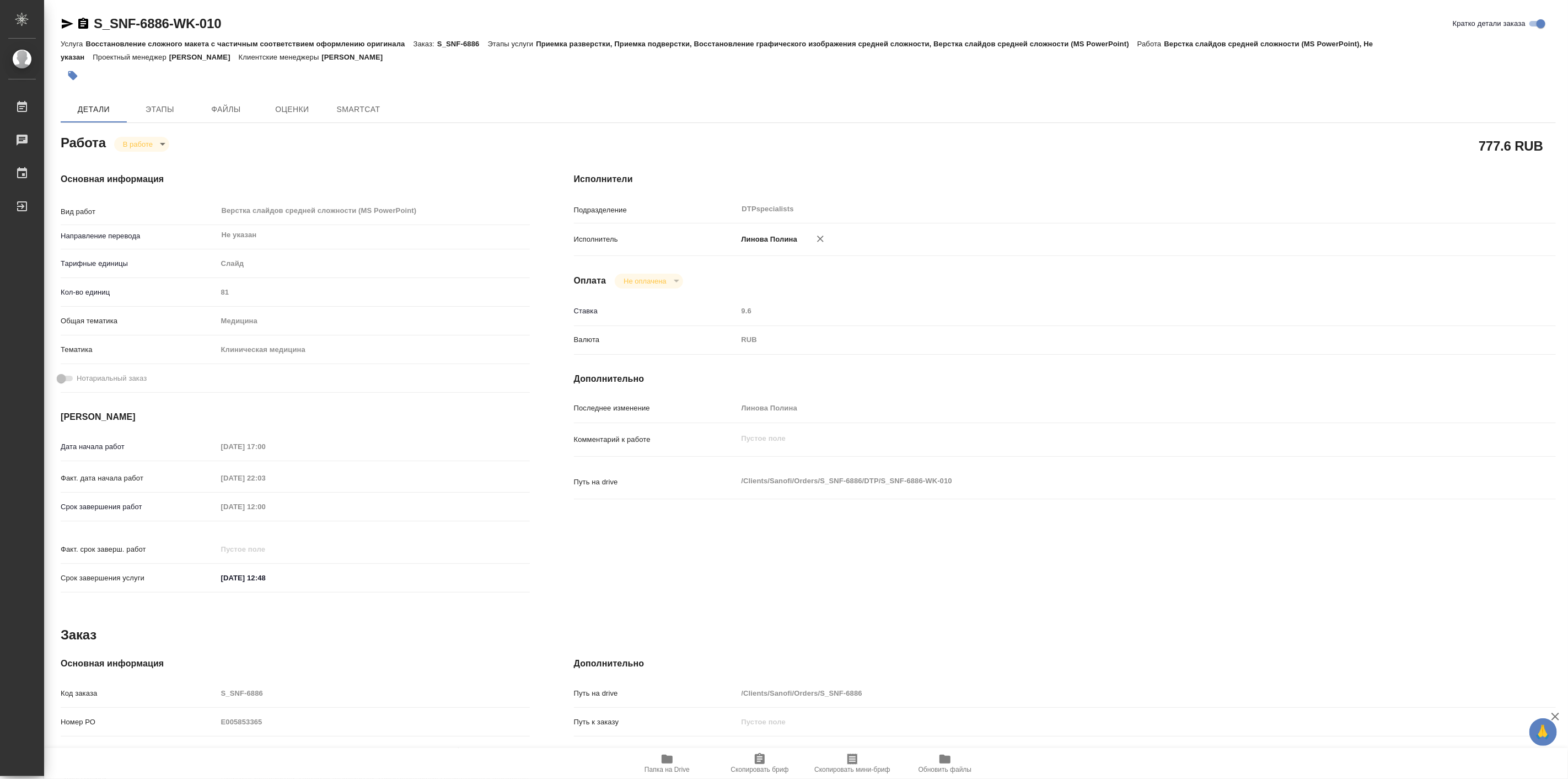
type textarea "x"
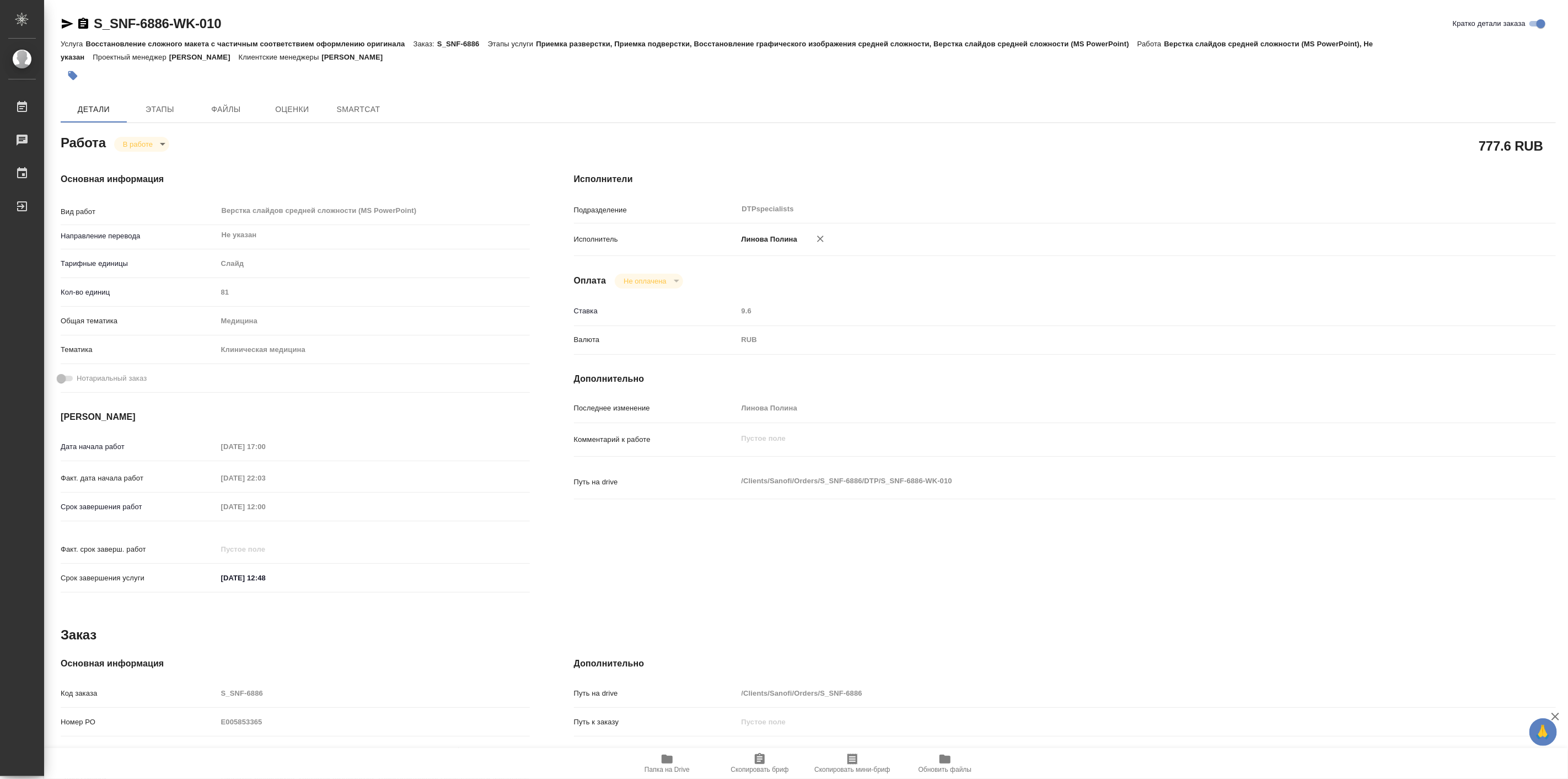
type textarea "x"
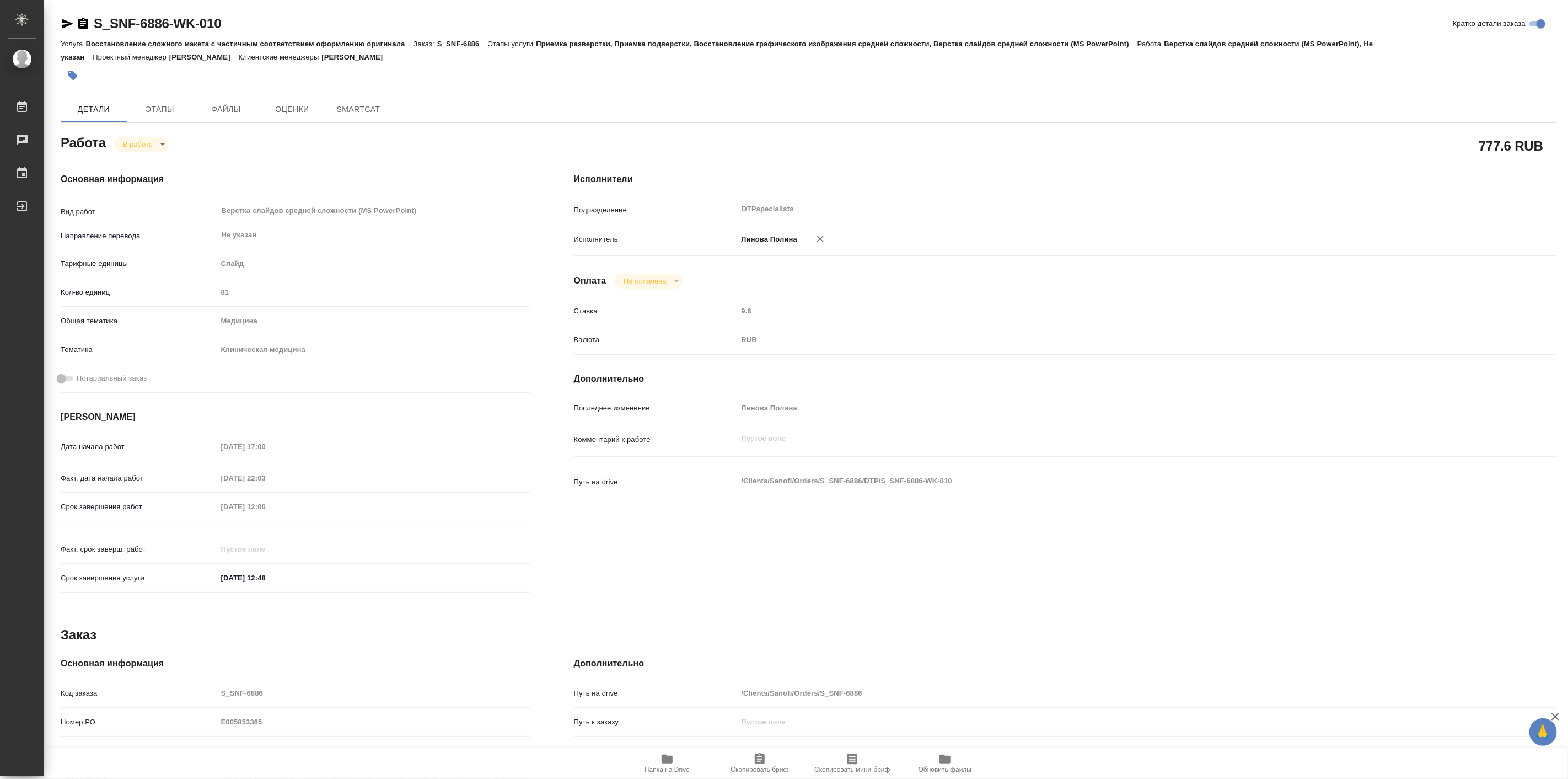
type textarea "x"
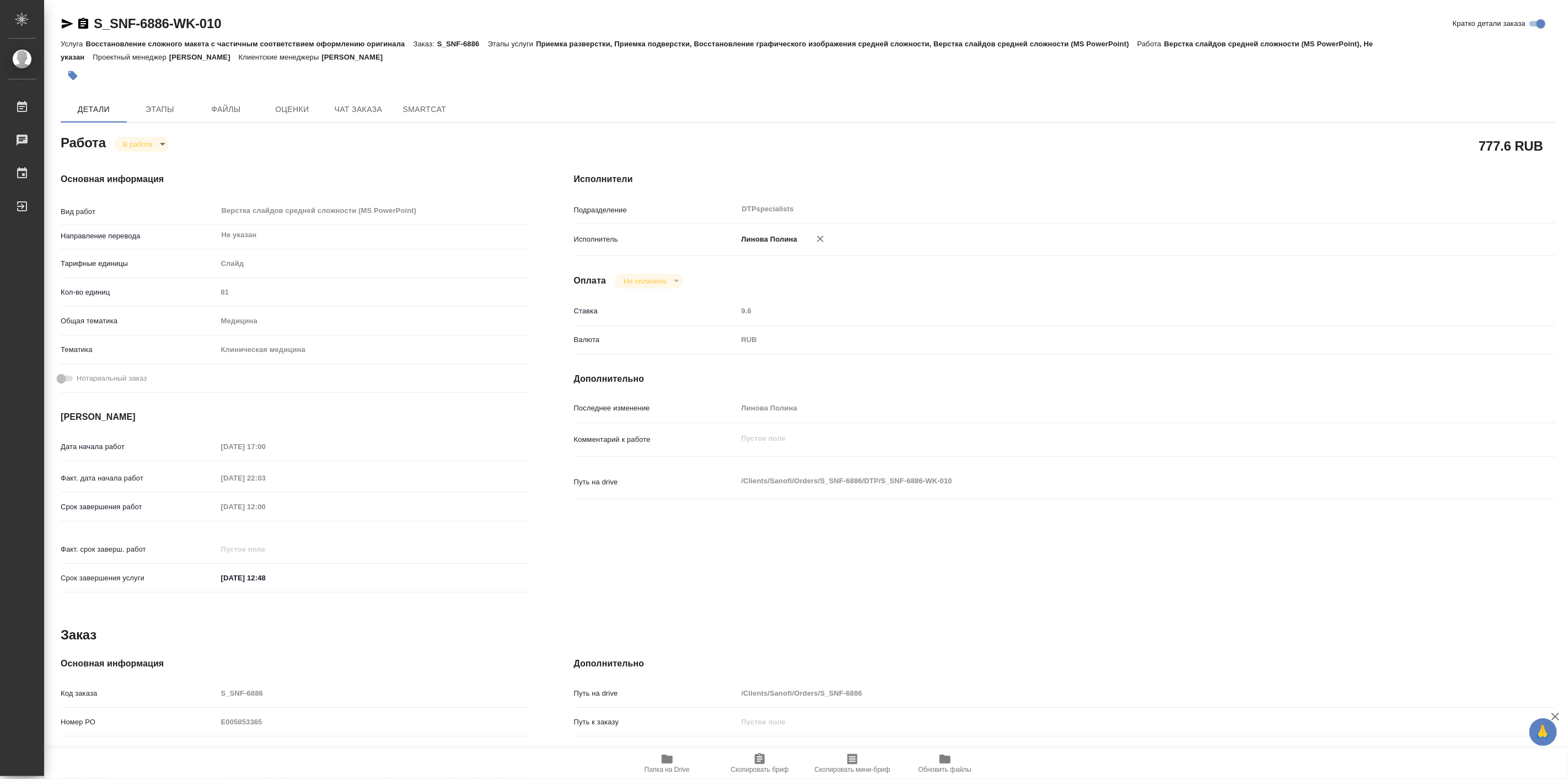
type textarea "x"
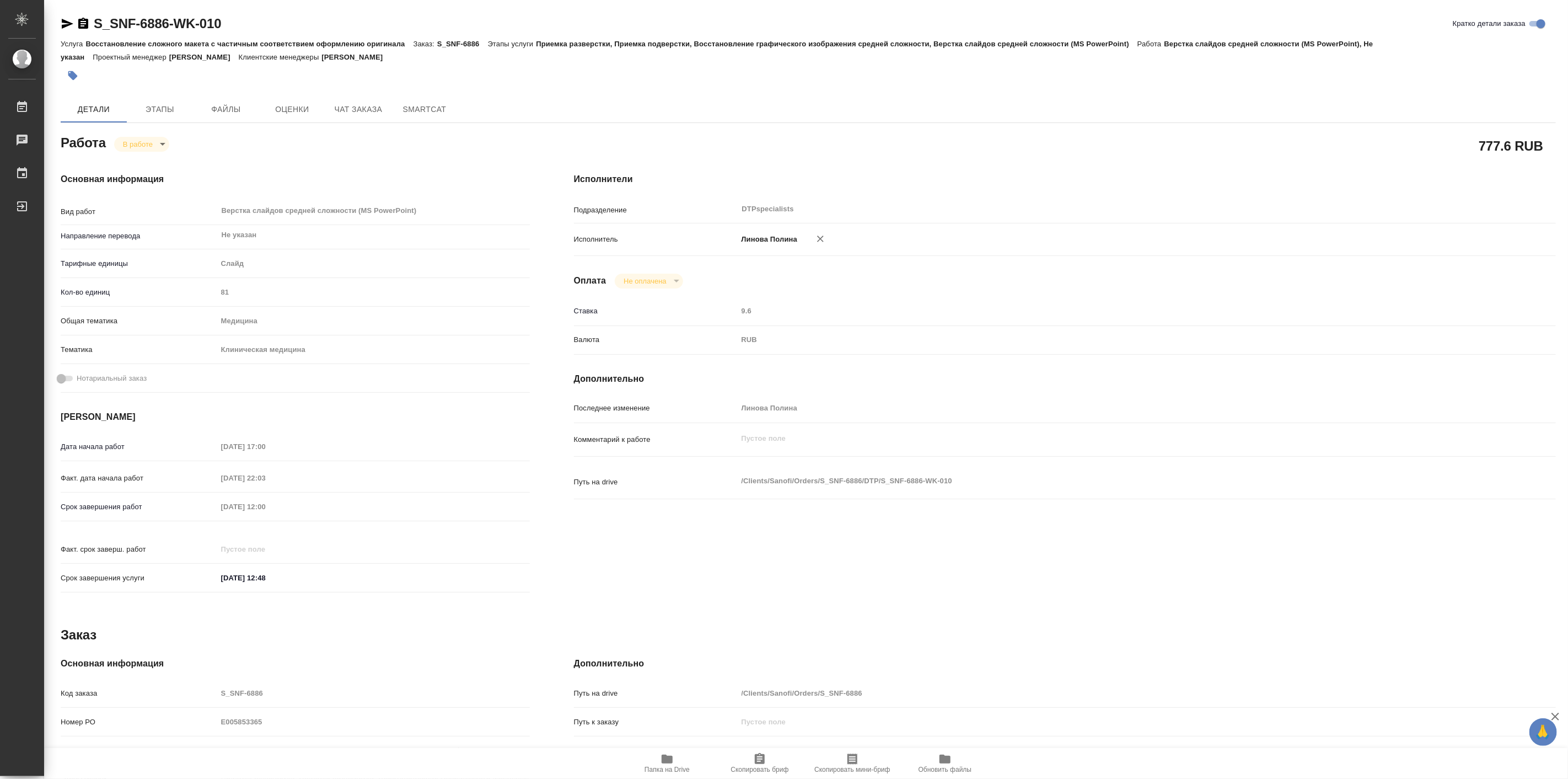
type textarea "x"
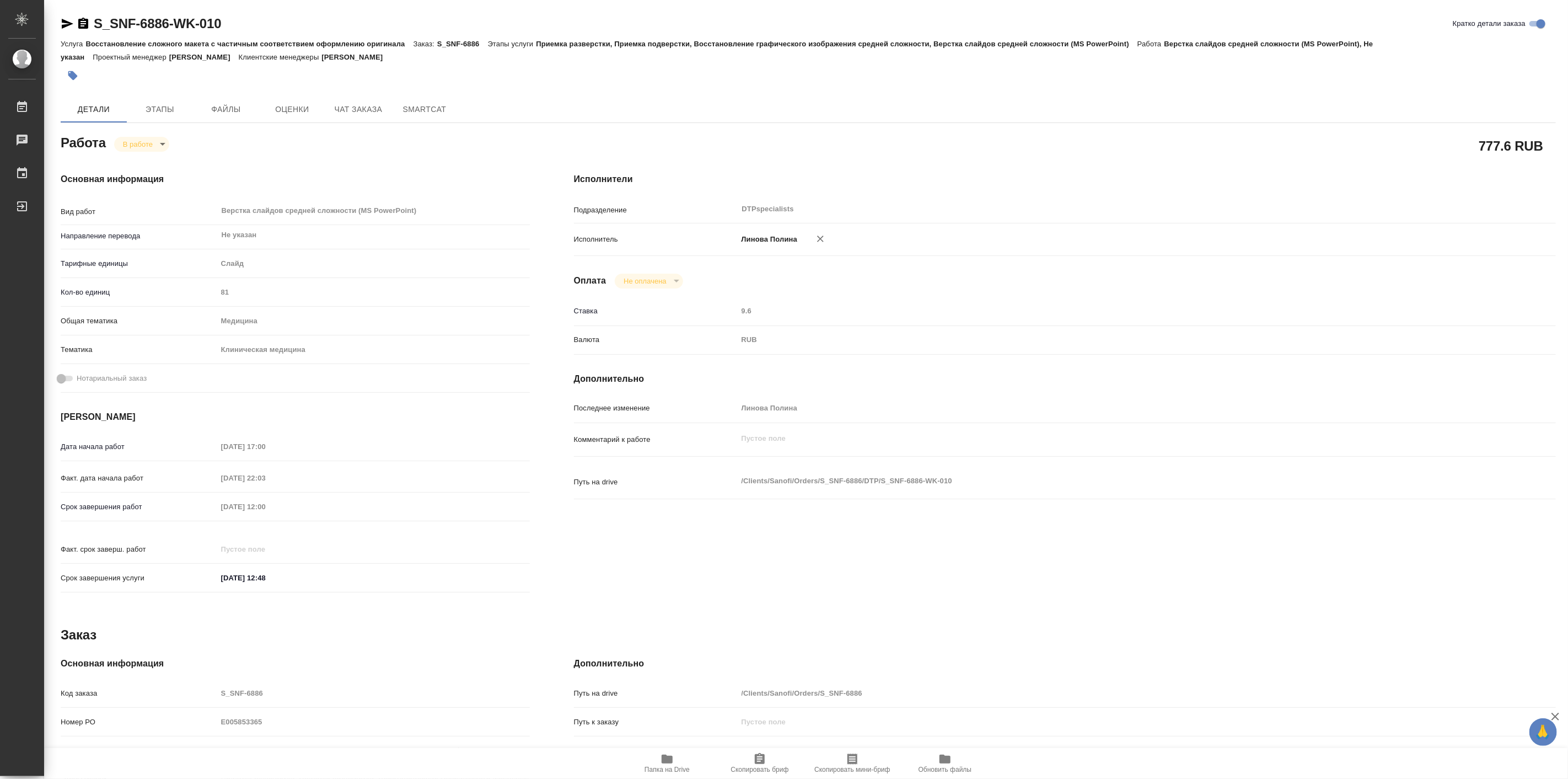
click at [665, 766] on span "Папка на Drive" at bounding box center [667, 770] width 45 height 8
type textarea "x"
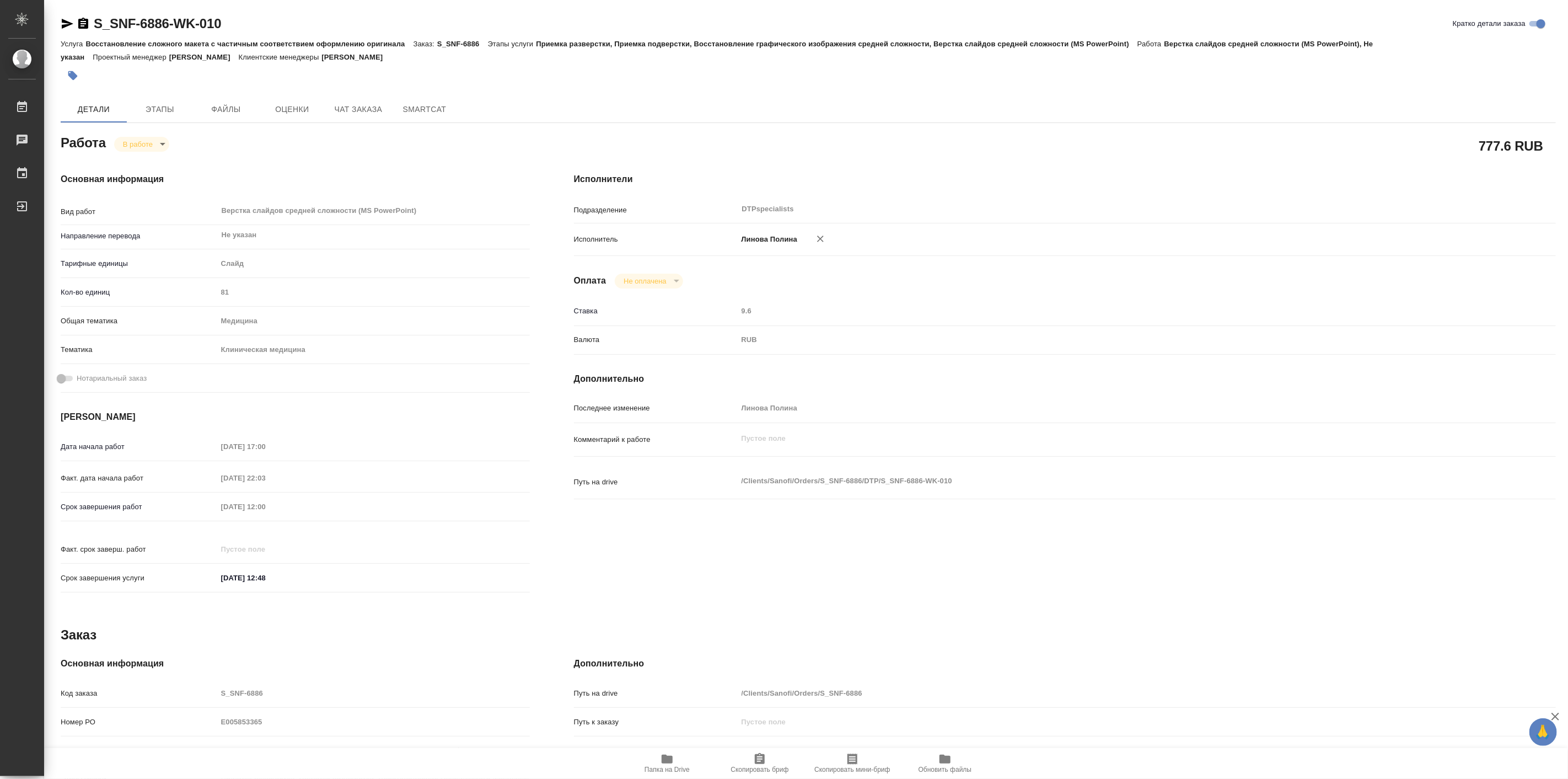
type textarea "x"
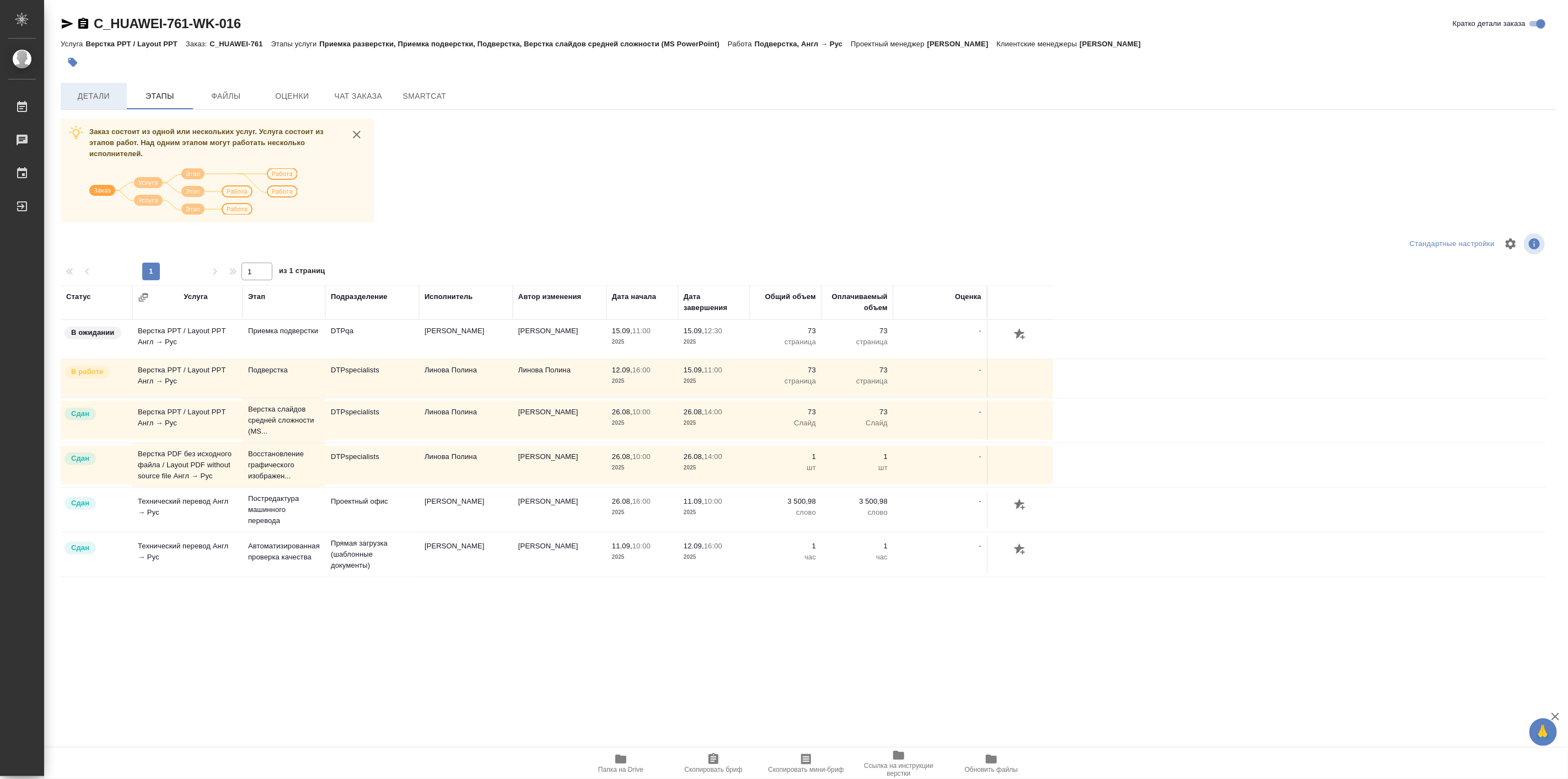
click at [73, 97] on span "Детали" at bounding box center [93, 96] width 53 height 14
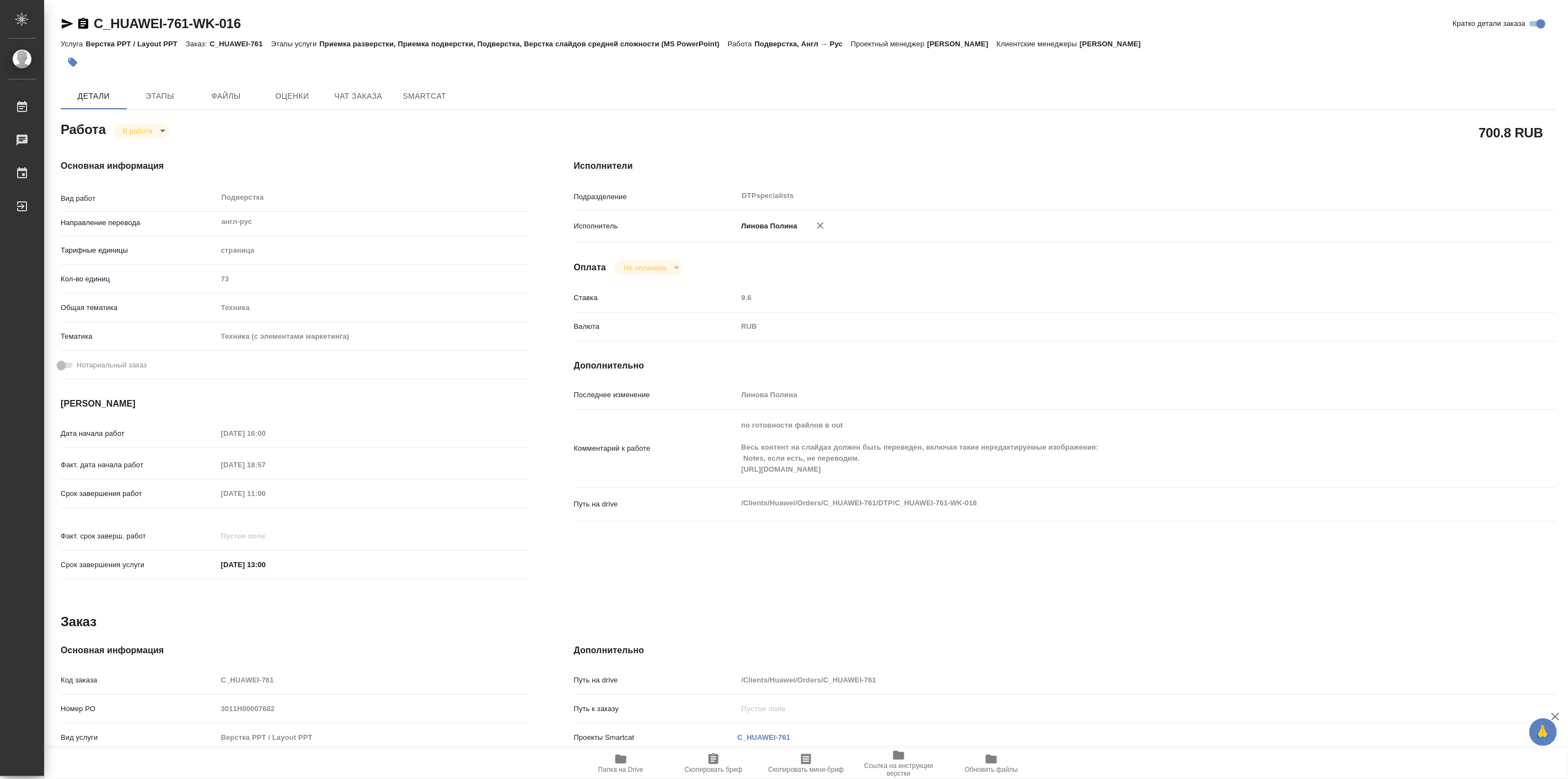
type textarea "x"
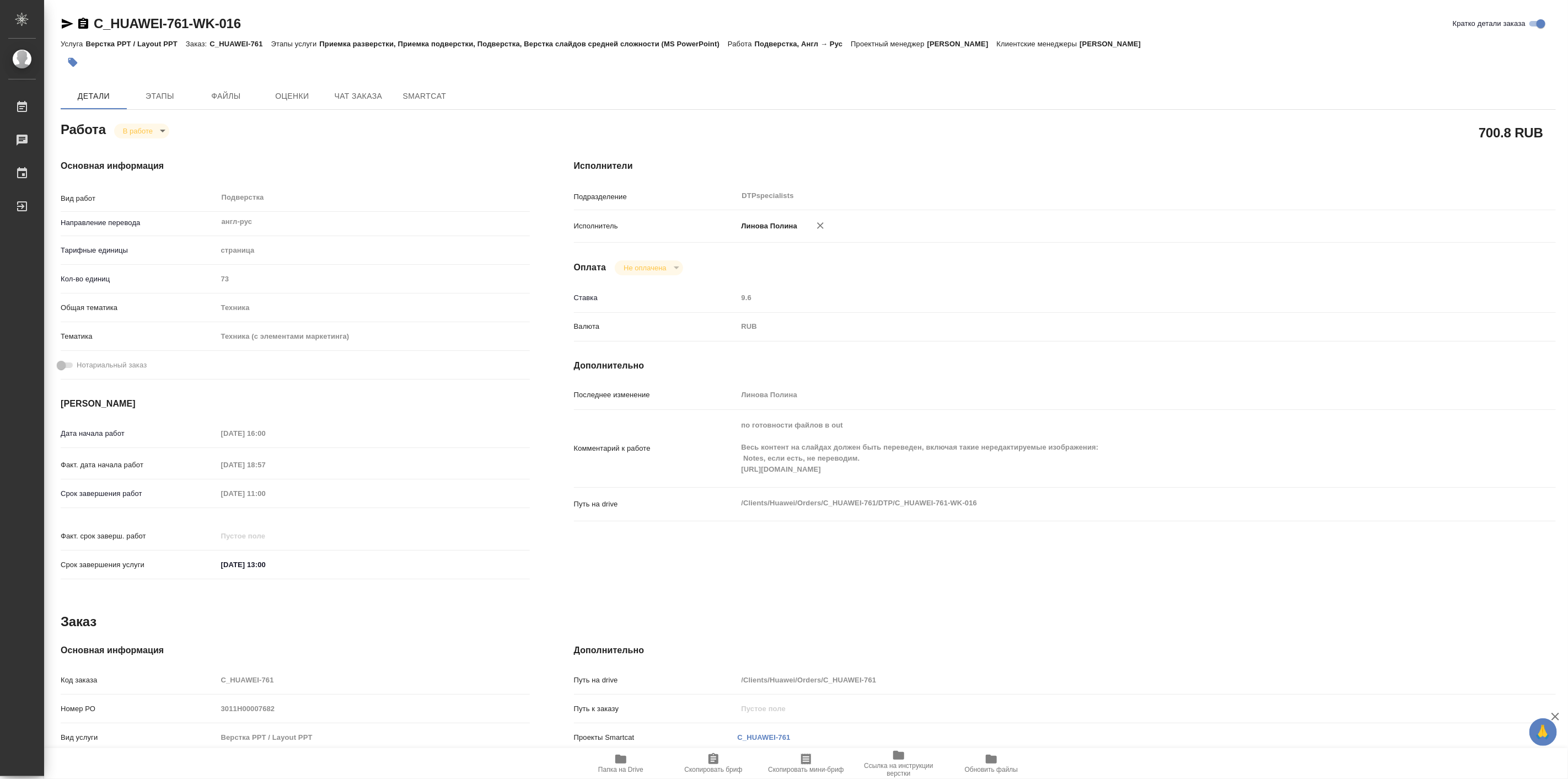
type textarea "x"
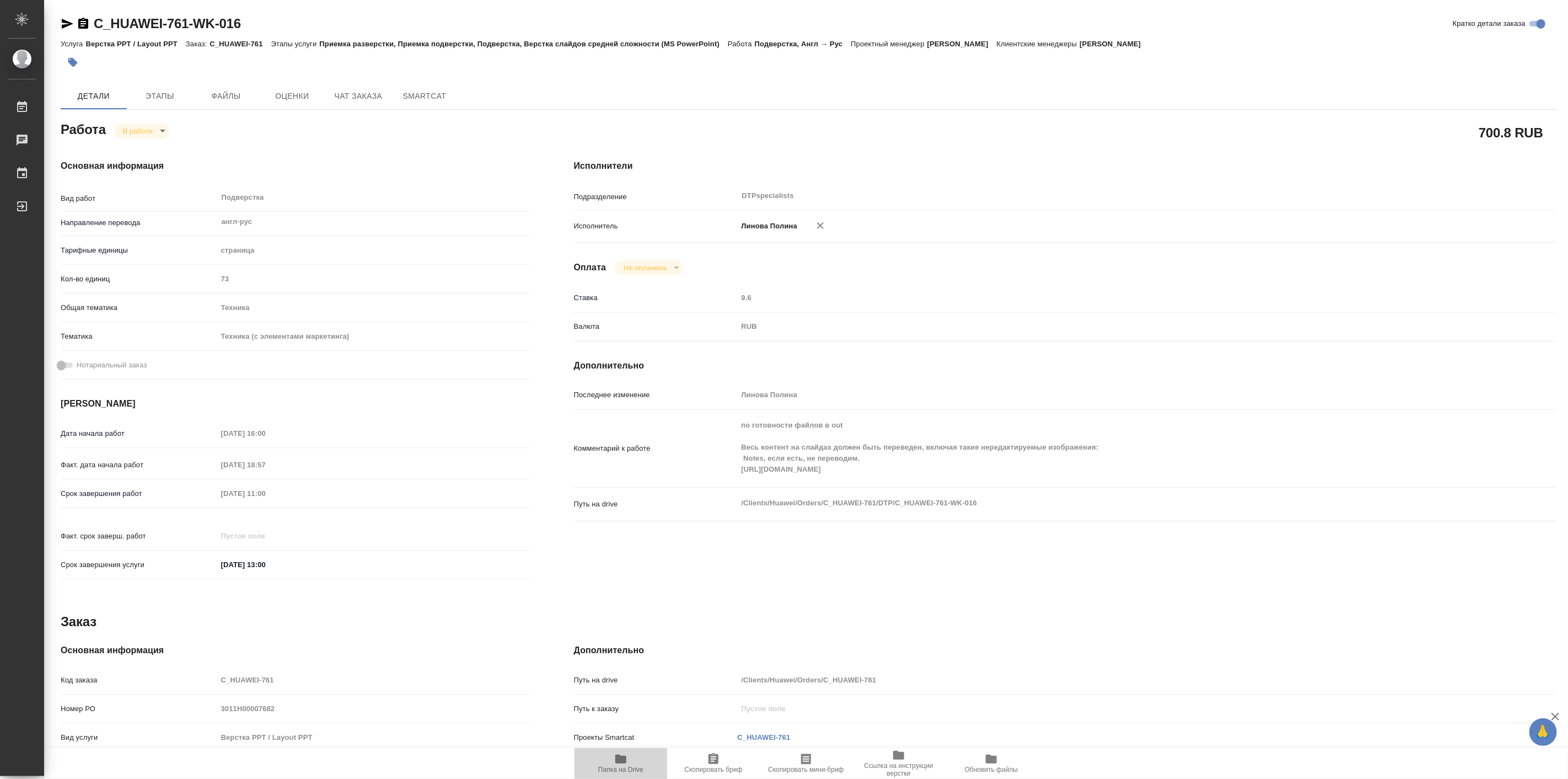
click at [609, 759] on span "Папка на Drive" at bounding box center [621, 762] width 79 height 21
type textarea "x"
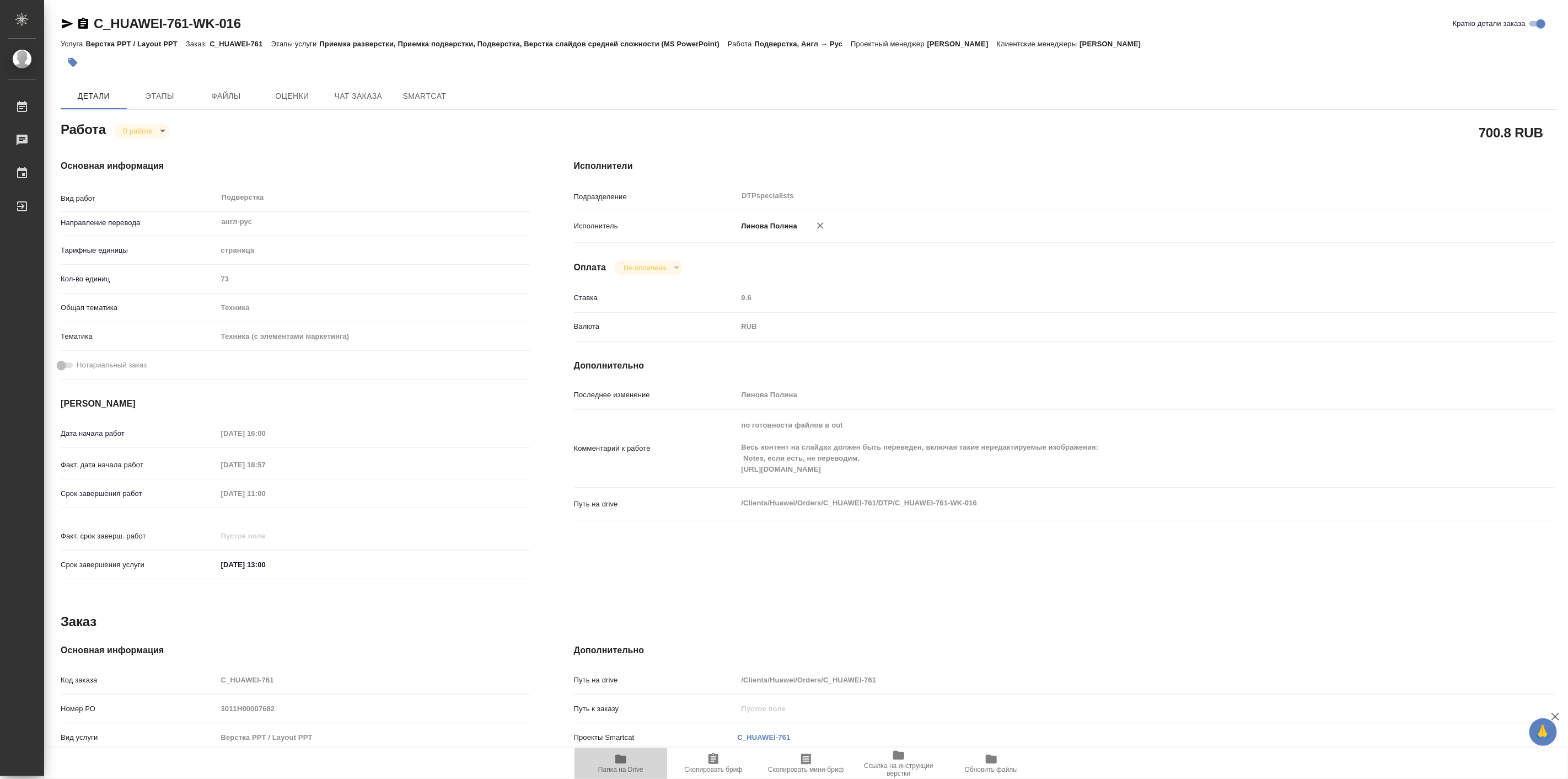
type textarea "x"
click at [153, 134] on body "🙏 .cls-1 fill:#fff; AWATERA Linova Polina Работы 0 Чаты График Выйти C_HUAWEI-7…" at bounding box center [784, 390] width 1568 height 779
click at [152, 154] on button "Выполнен" at bounding box center [142, 150] width 40 height 12
type textarea "x"
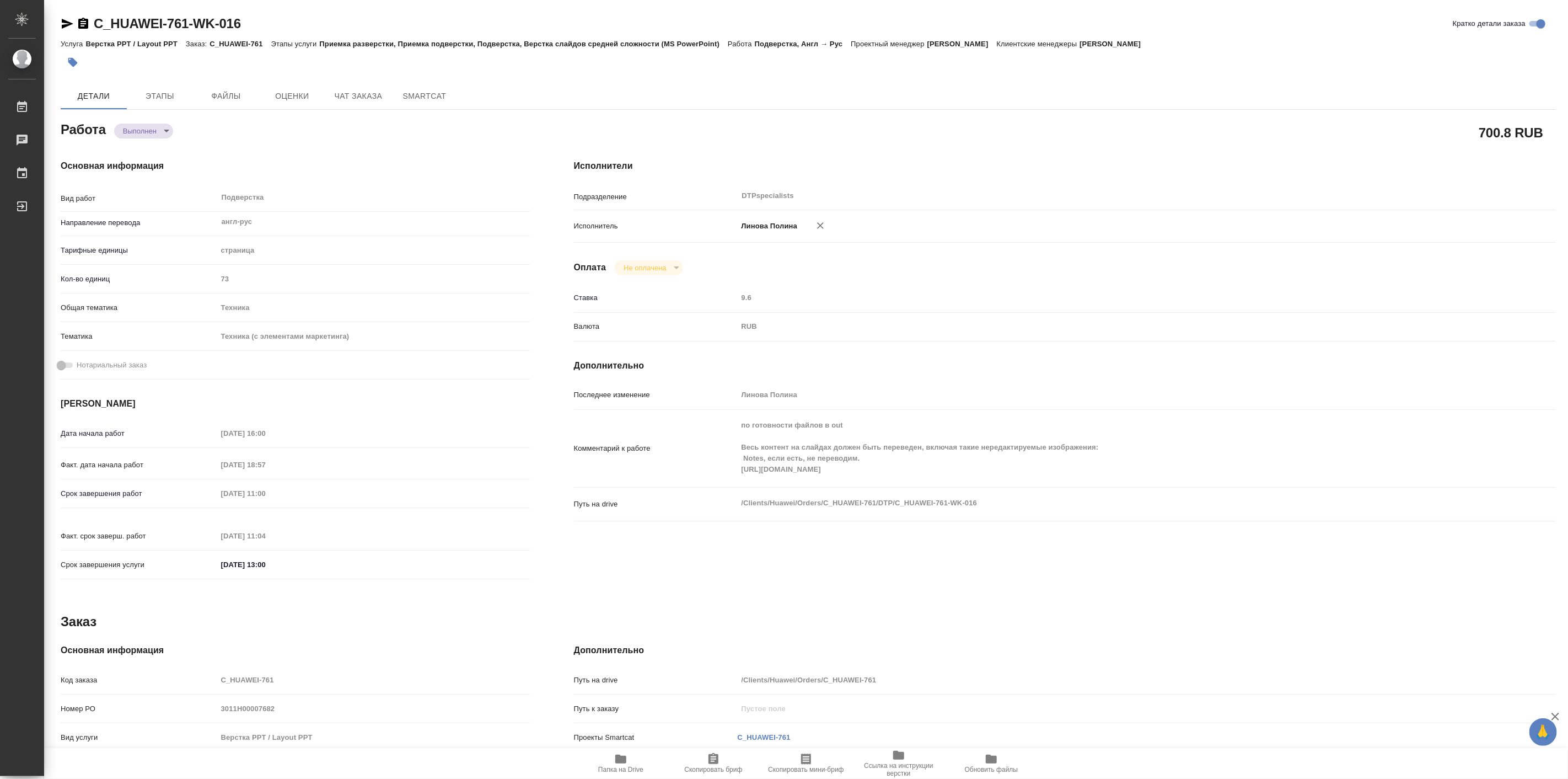
type textarea "x"
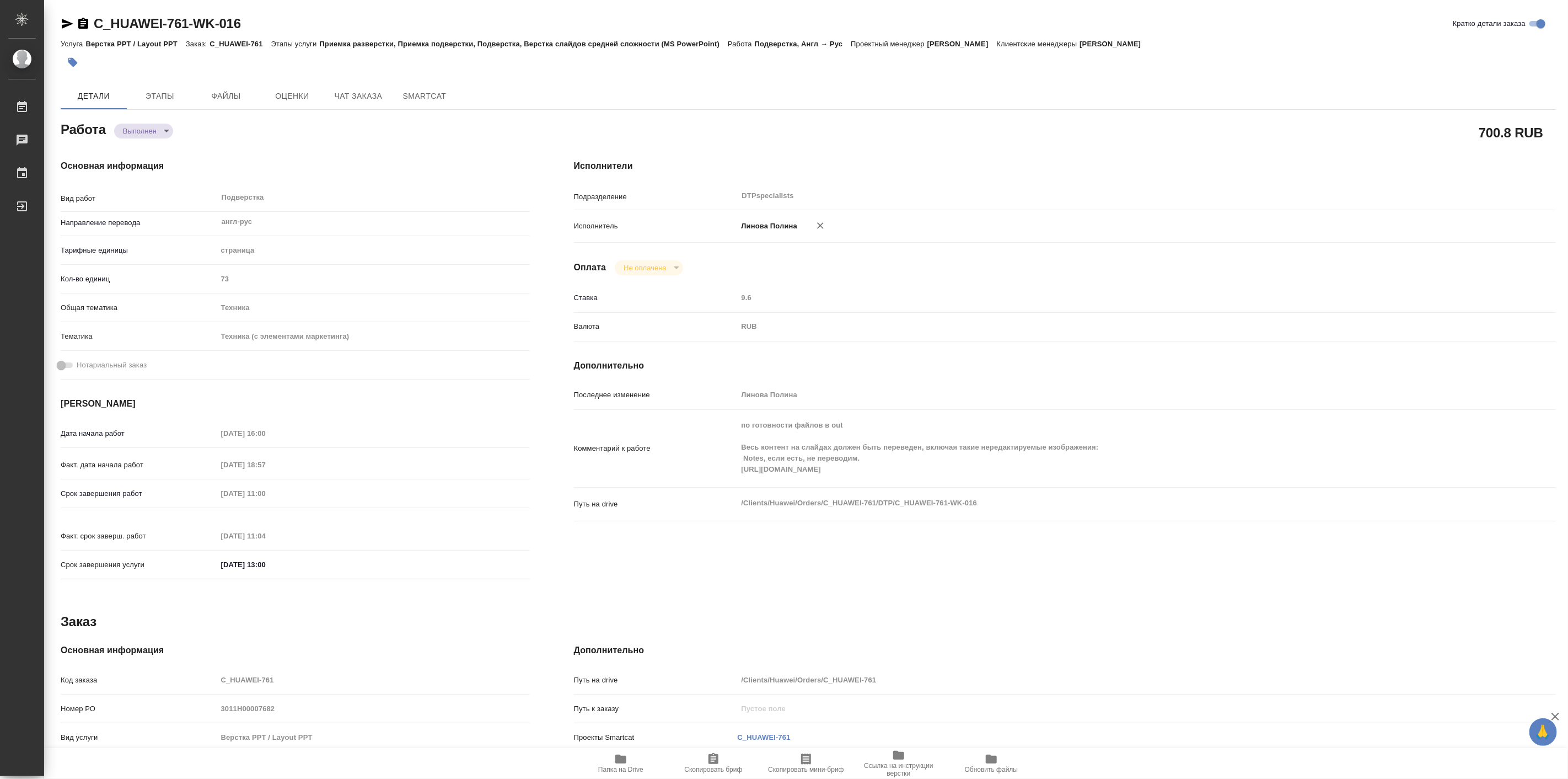
type textarea "x"
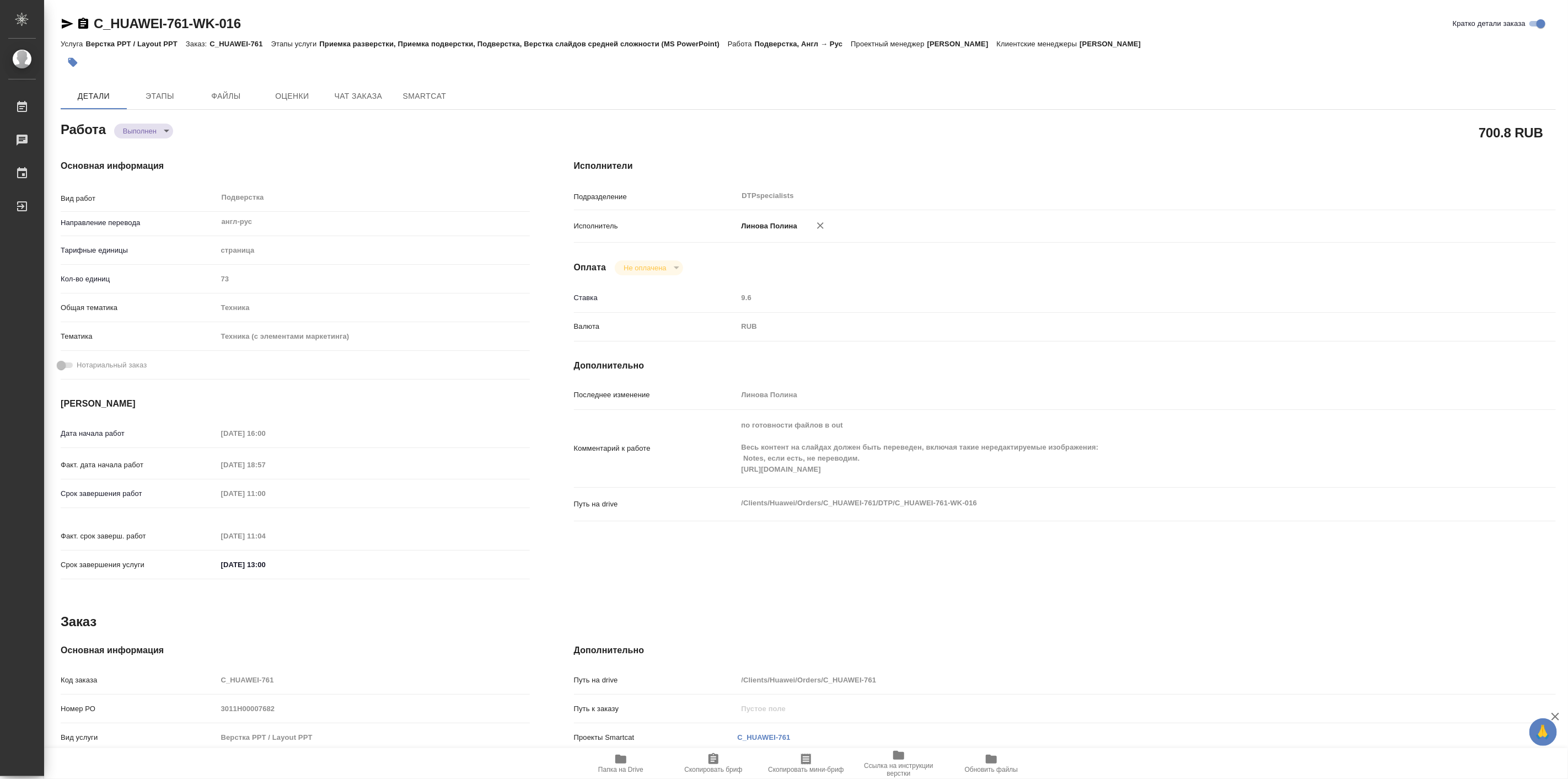
type textarea "x"
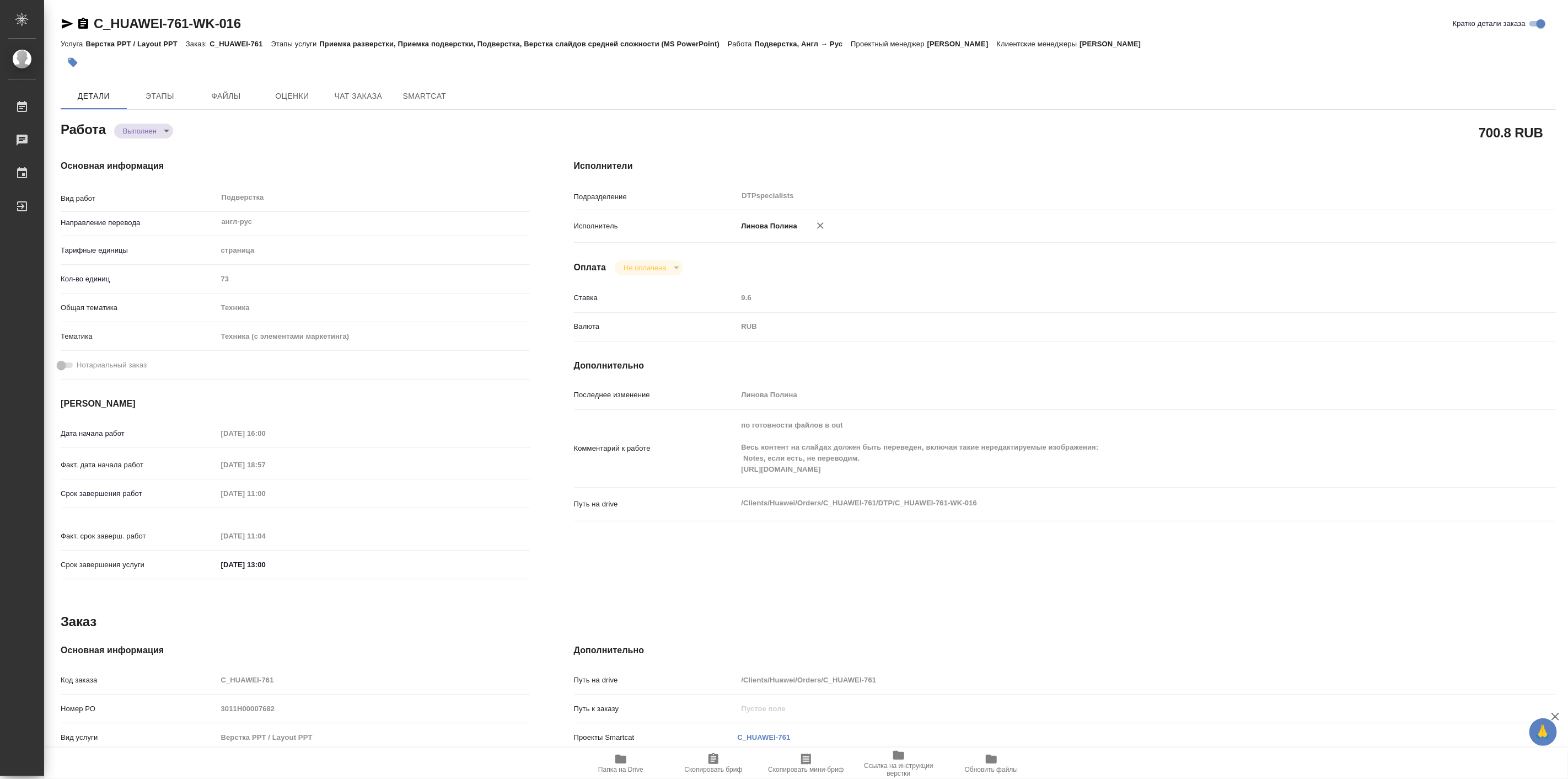
type textarea "x"
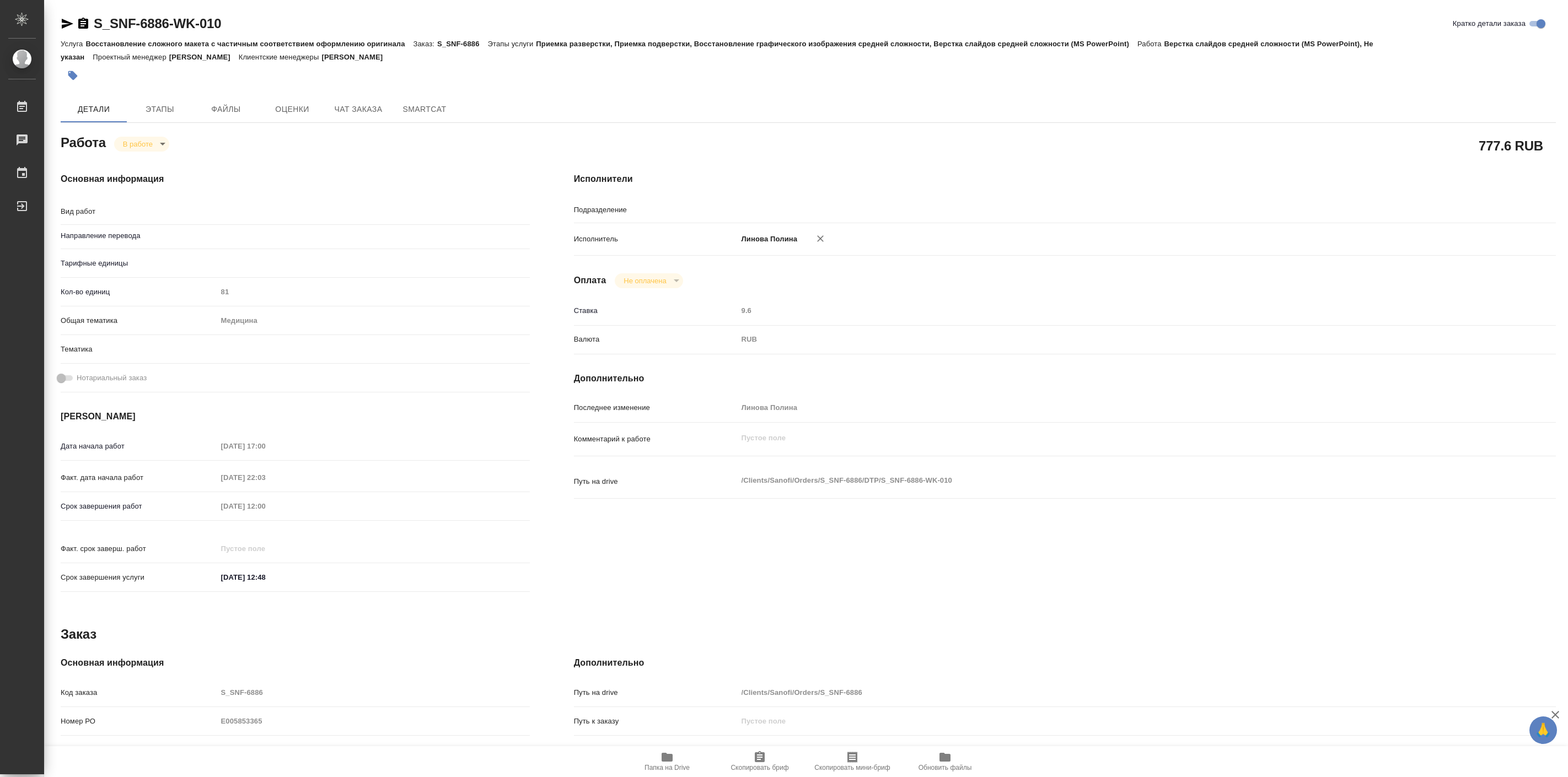
type input "DTPspecialists"
type input "Не указан"
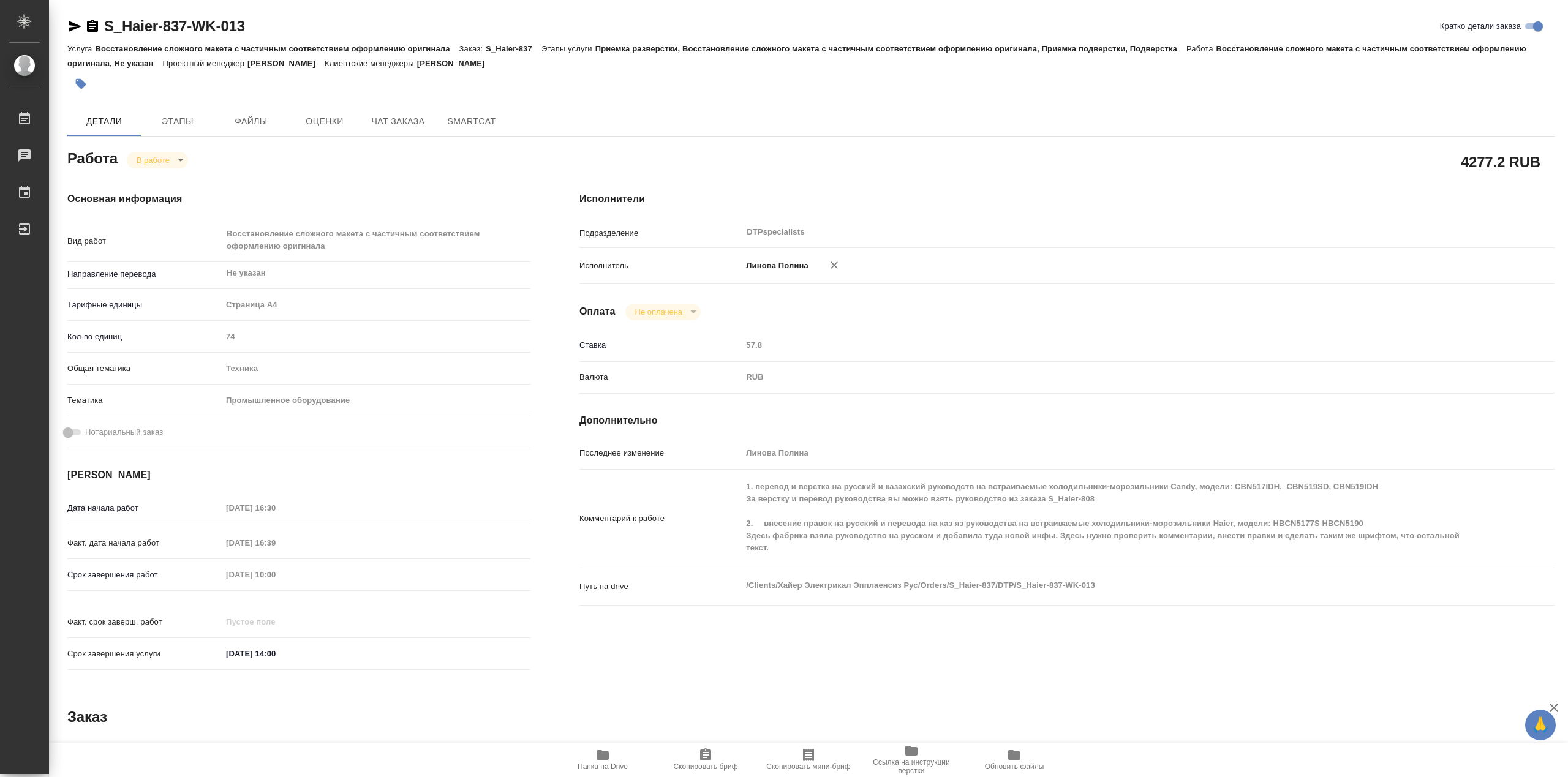
type textarea "x"
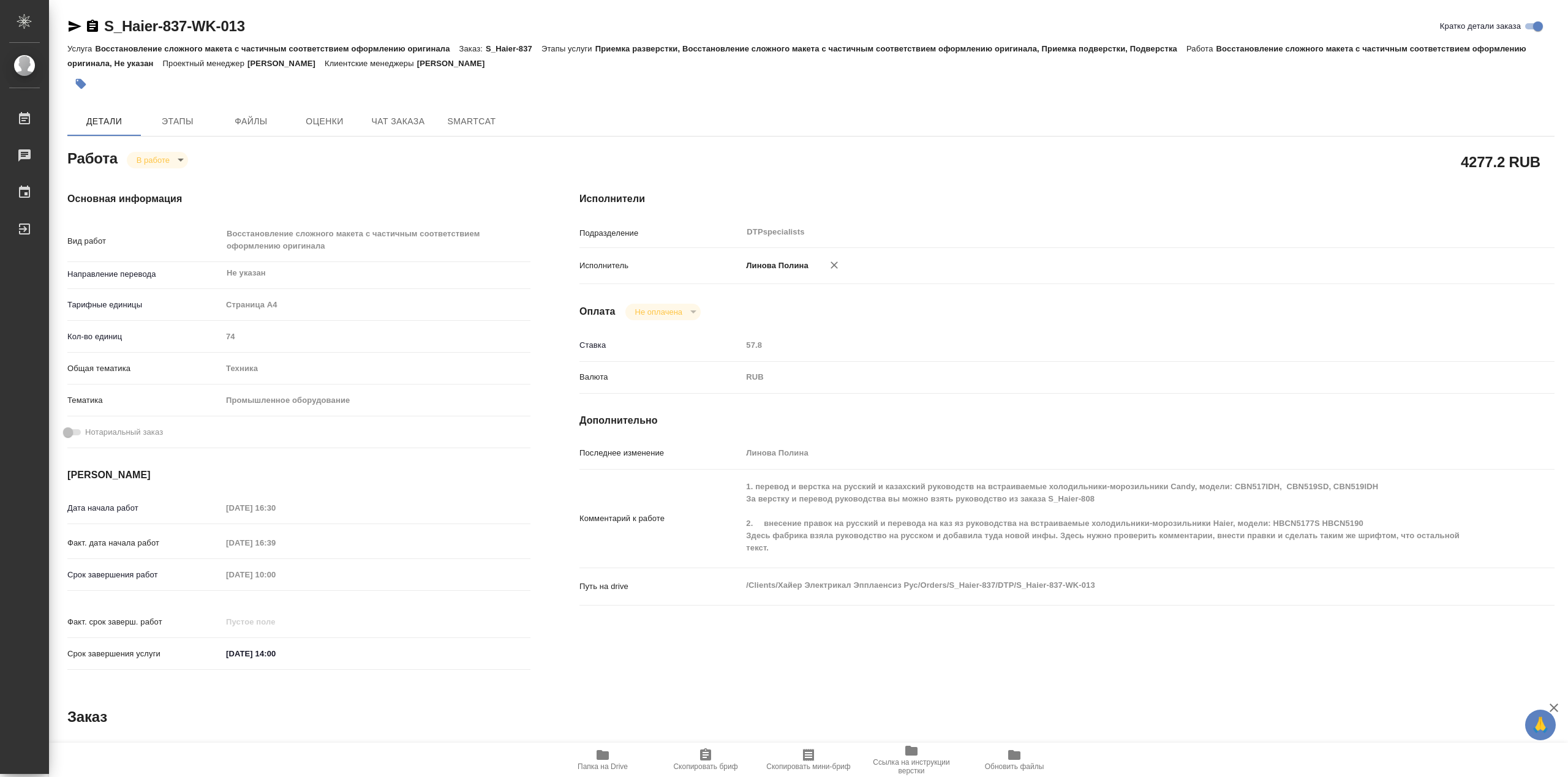
type textarea "x"
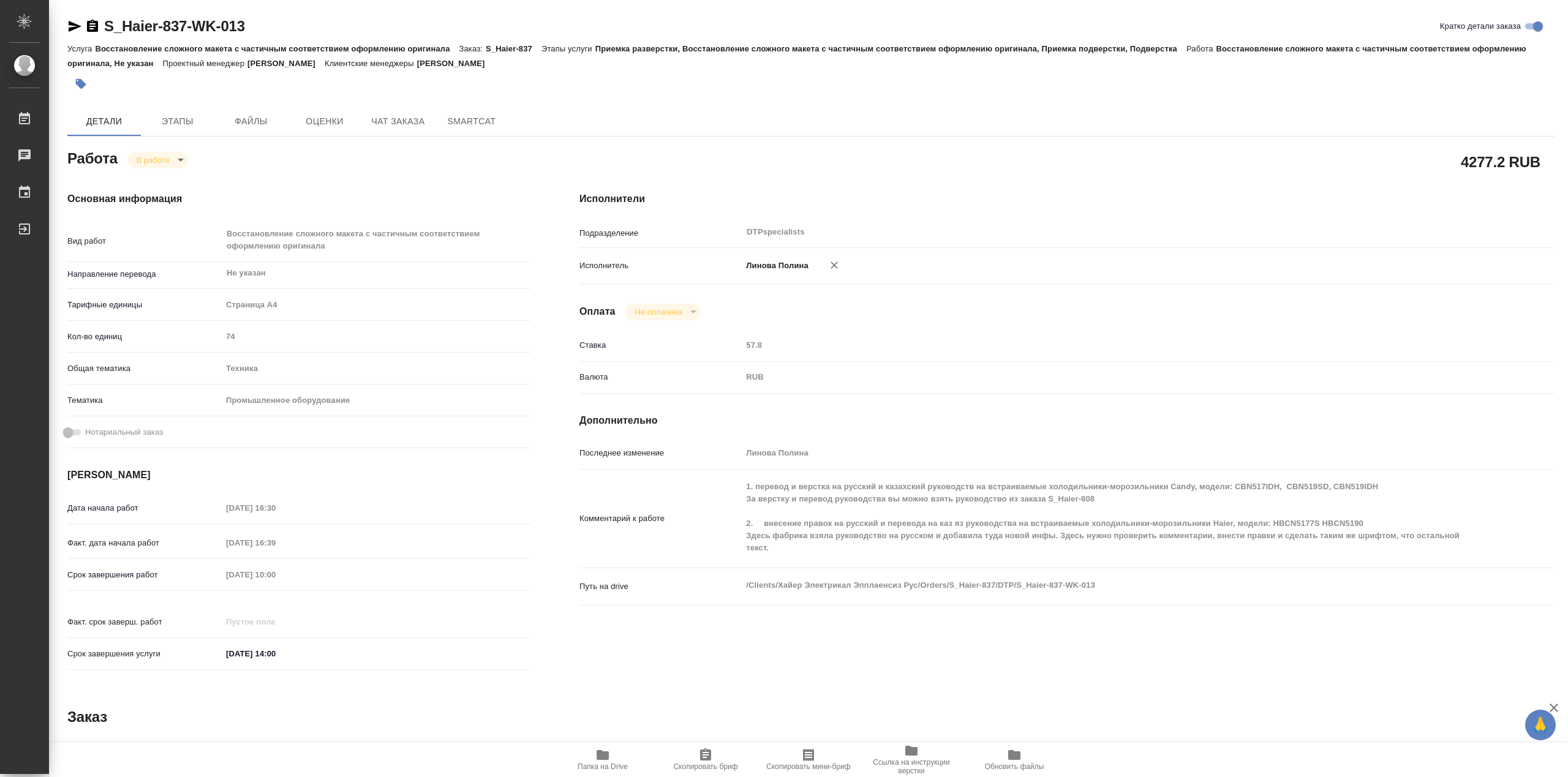
type textarea "x"
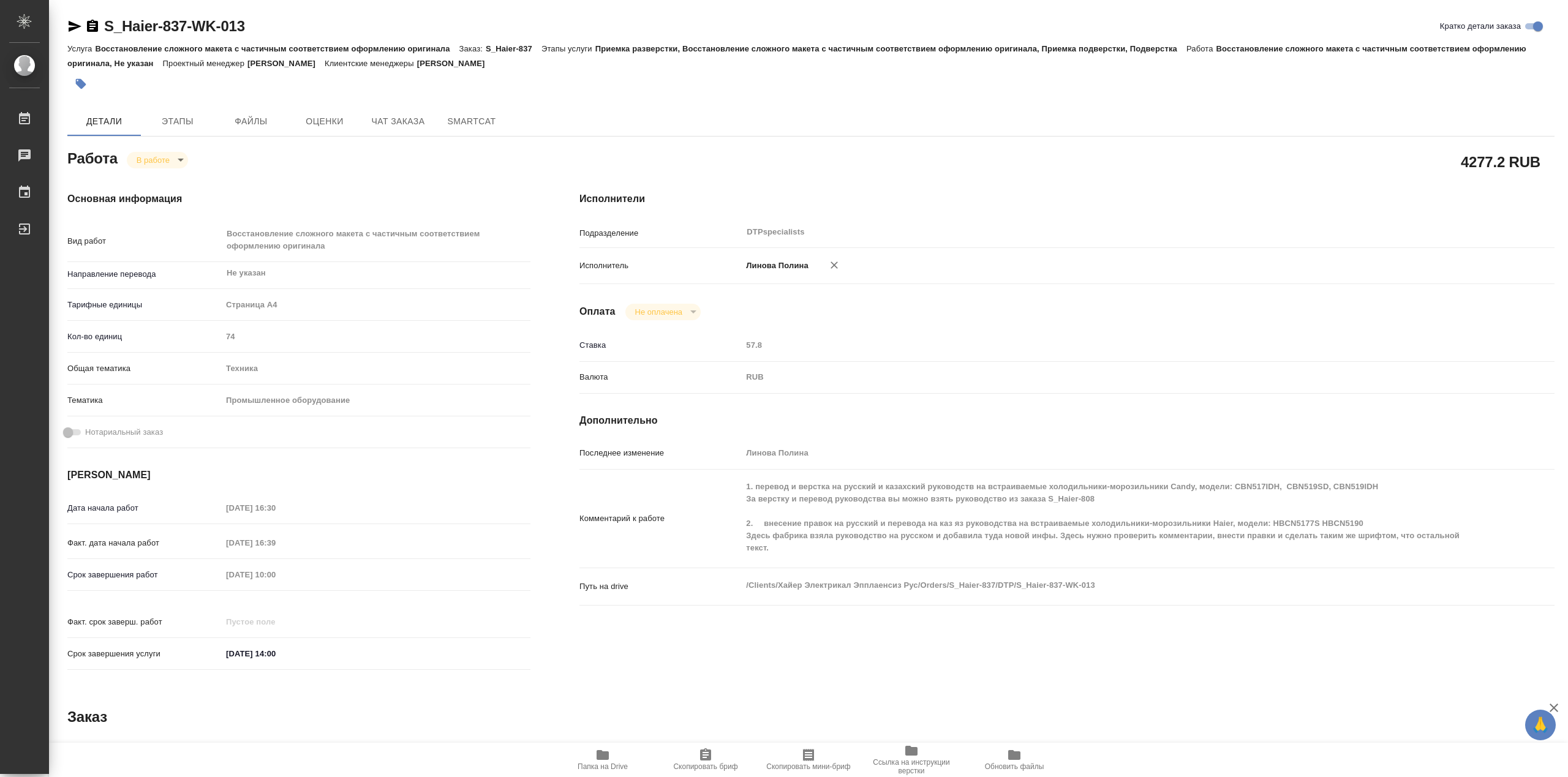
type textarea "x"
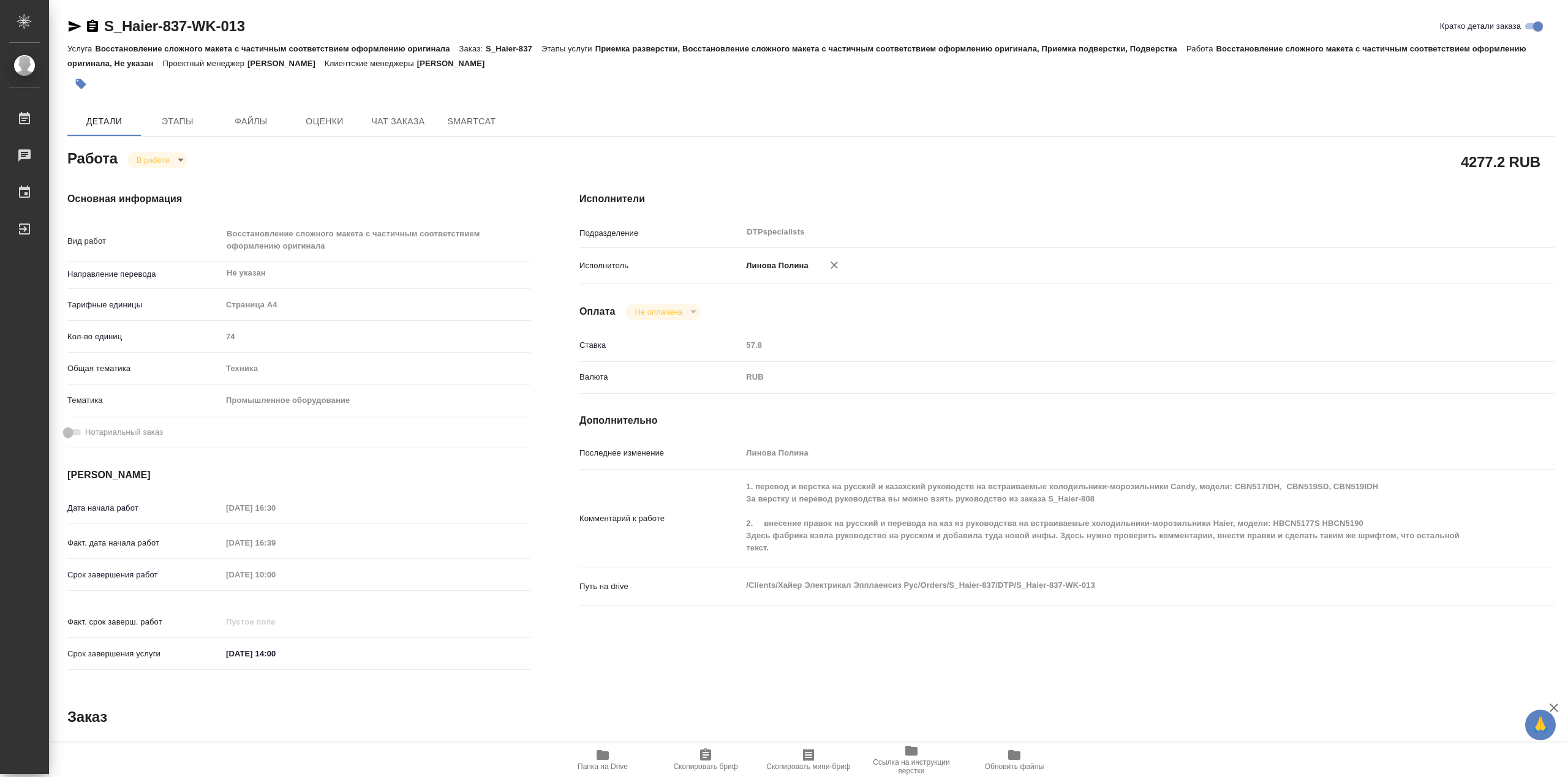
type textarea "x"
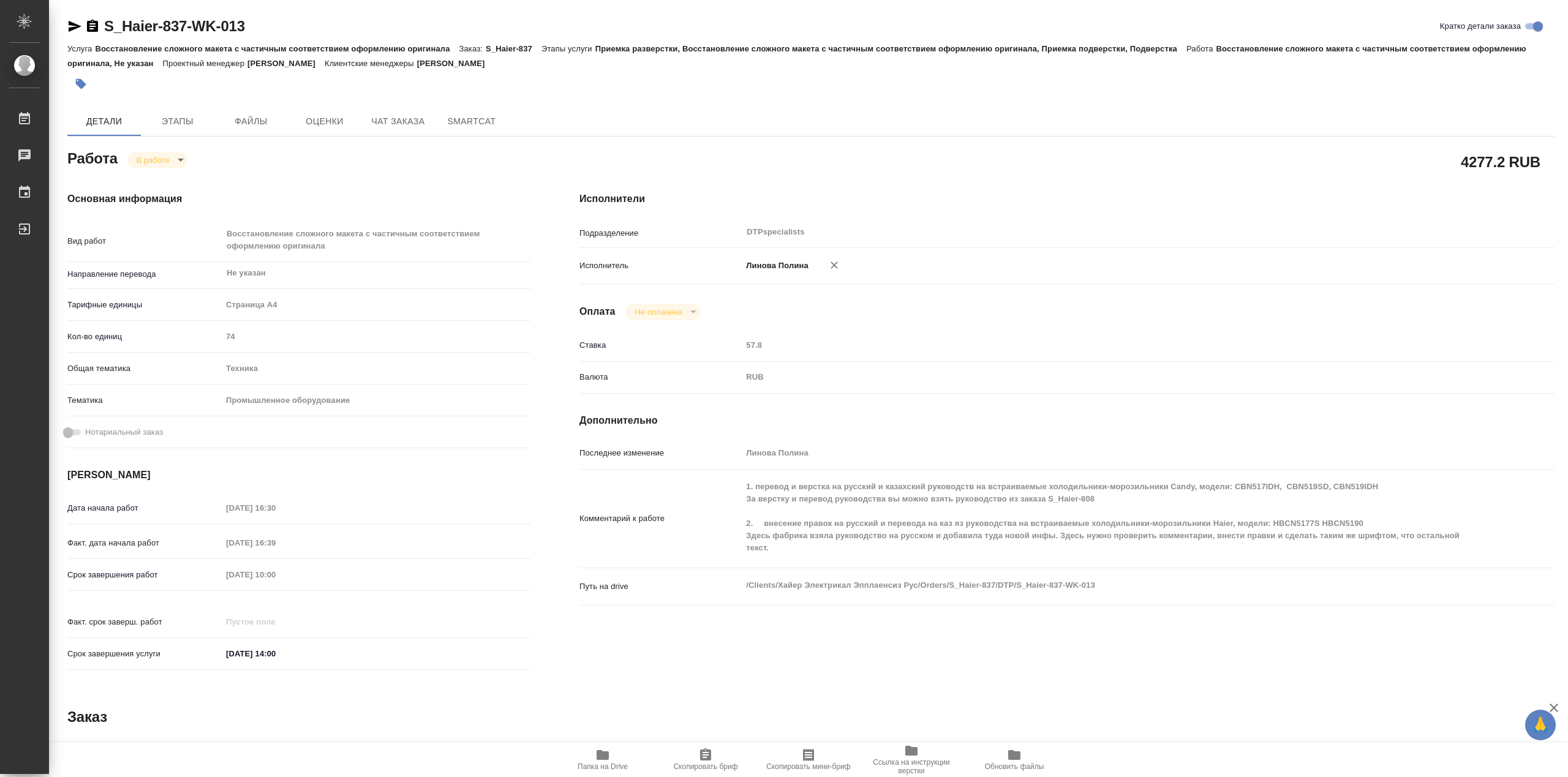
type textarea "x"
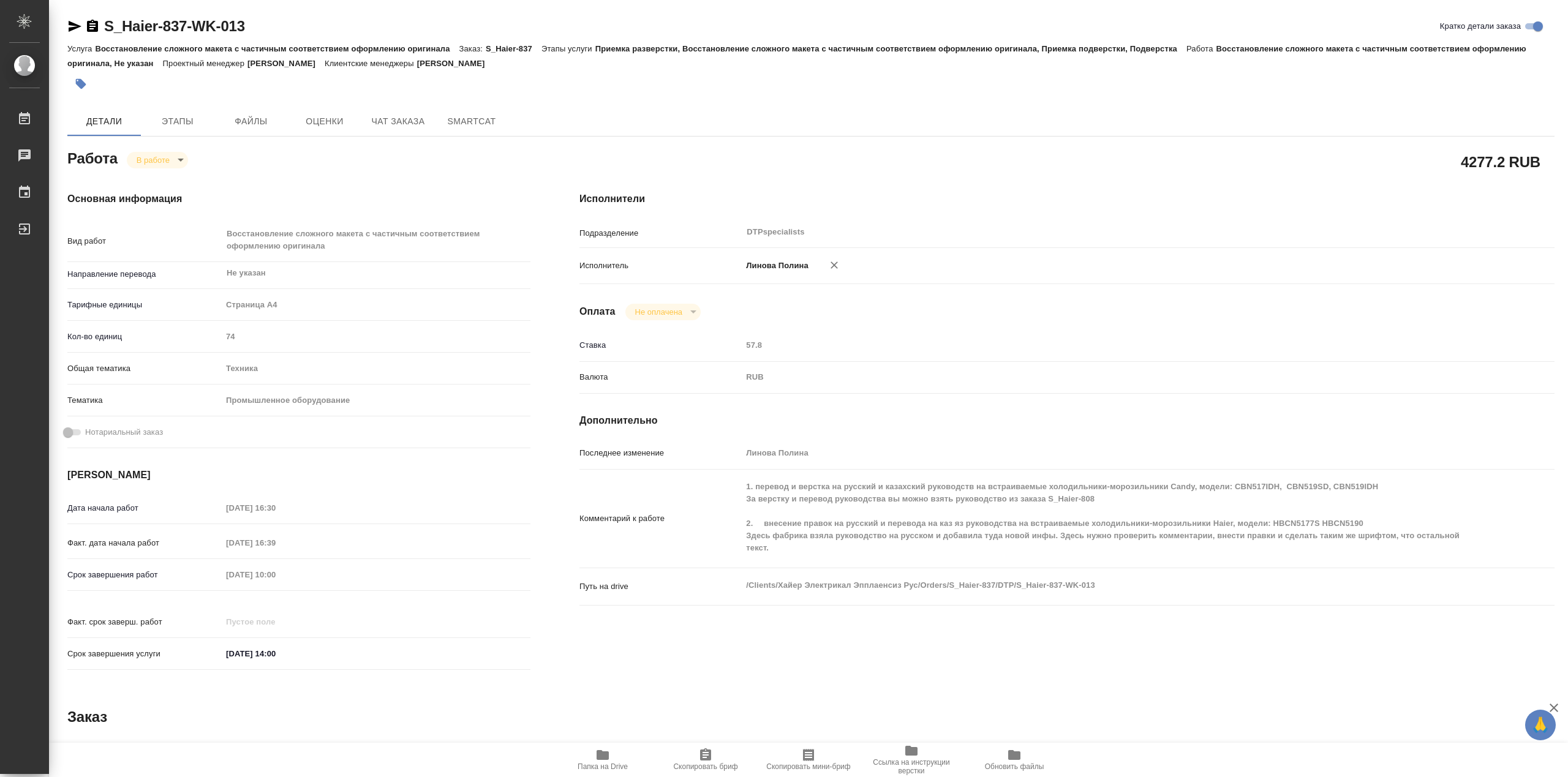
type textarea "x"
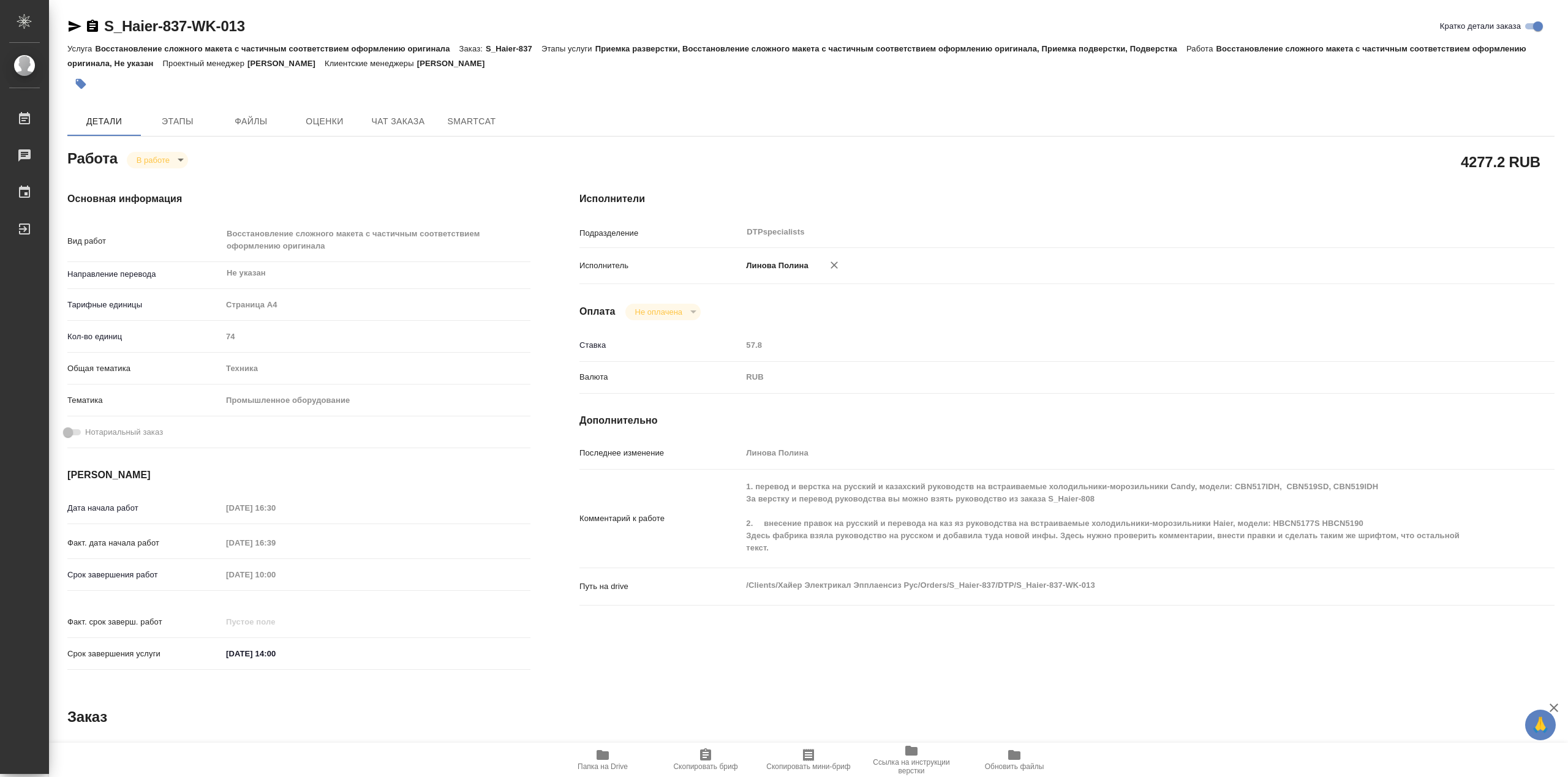
type textarea "x"
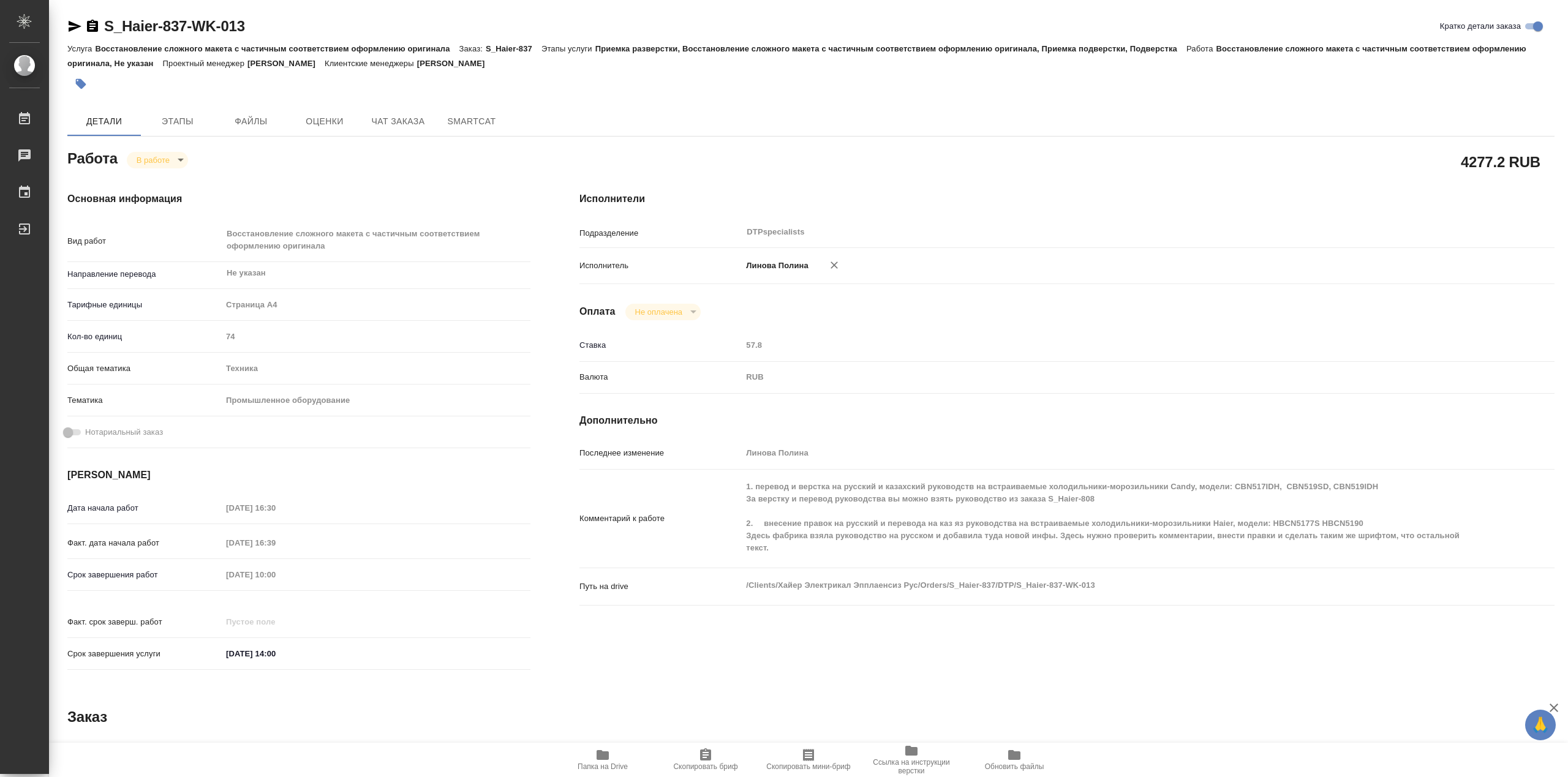
type textarea "x"
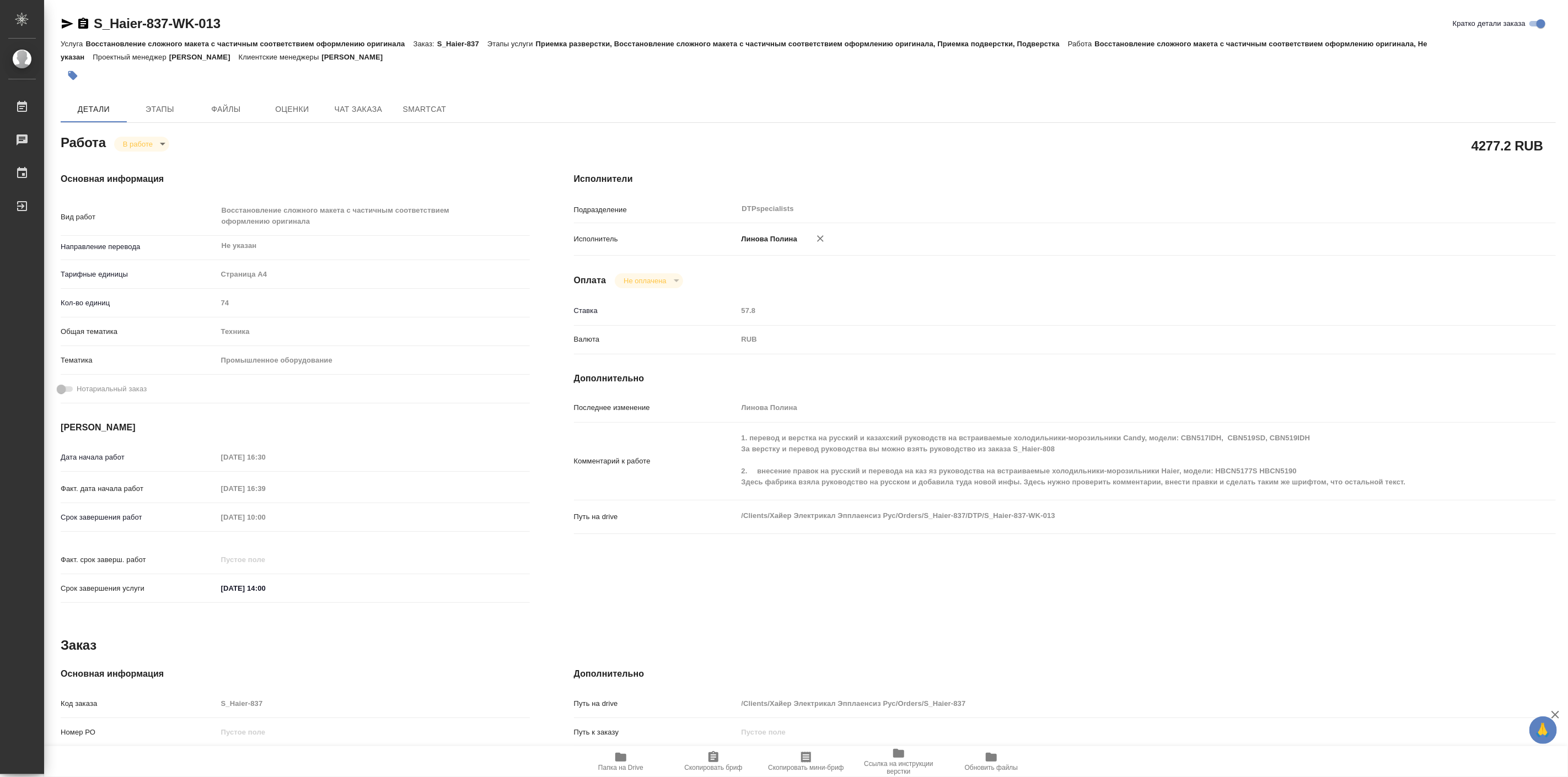
type textarea "x"
